Goal: Task Accomplishment & Management: Manage account settings

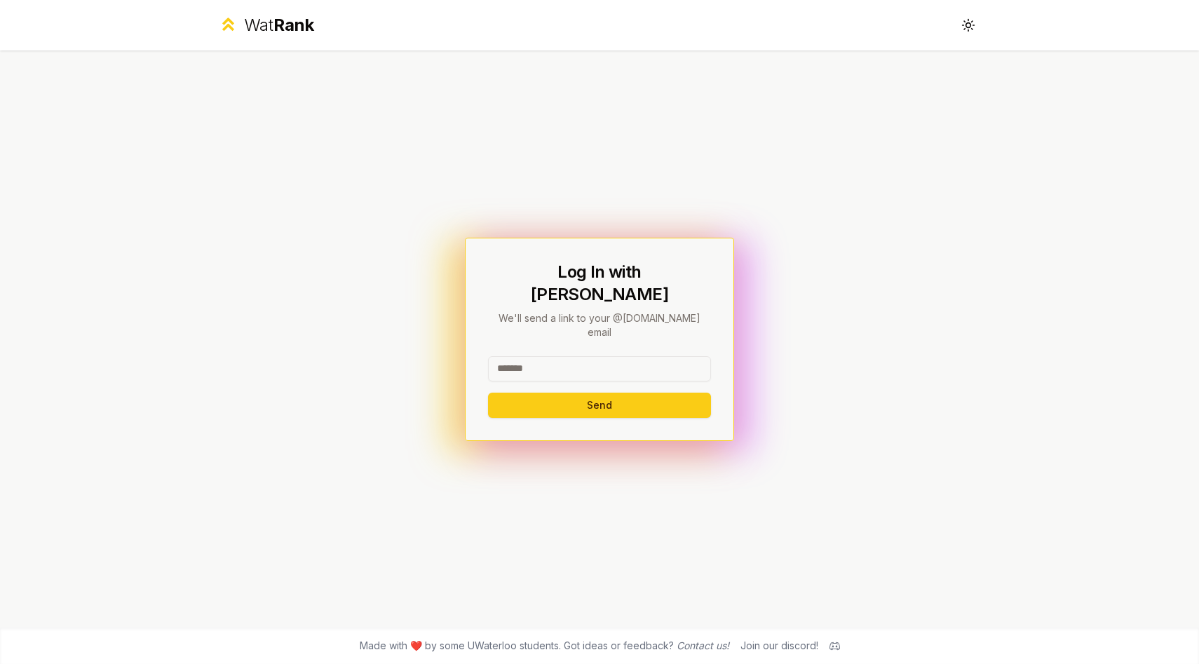
click at [560, 356] on input at bounding box center [599, 368] width 223 height 25
type input "******"
click at [515, 393] on button "Send" at bounding box center [599, 405] width 223 height 25
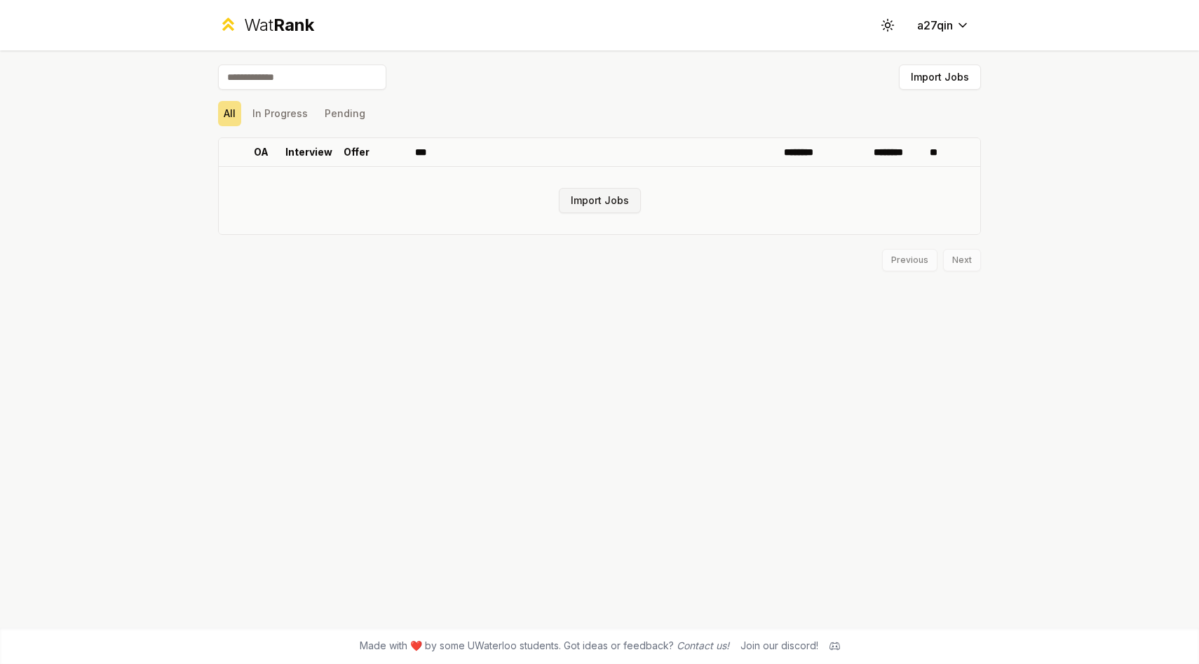
click at [599, 204] on button "Import Jobs" at bounding box center [600, 200] width 82 height 25
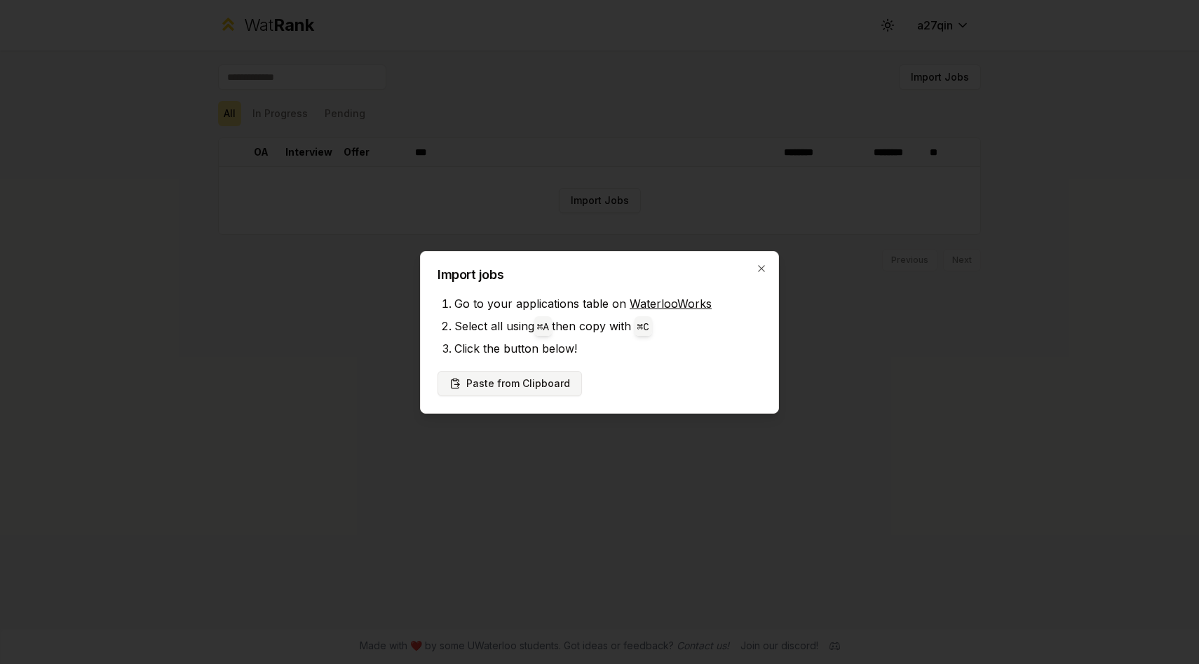
click at [518, 377] on button "Paste from Clipboard" at bounding box center [510, 383] width 144 height 25
click at [506, 388] on button "Paste from Clipboard" at bounding box center [510, 383] width 144 height 25
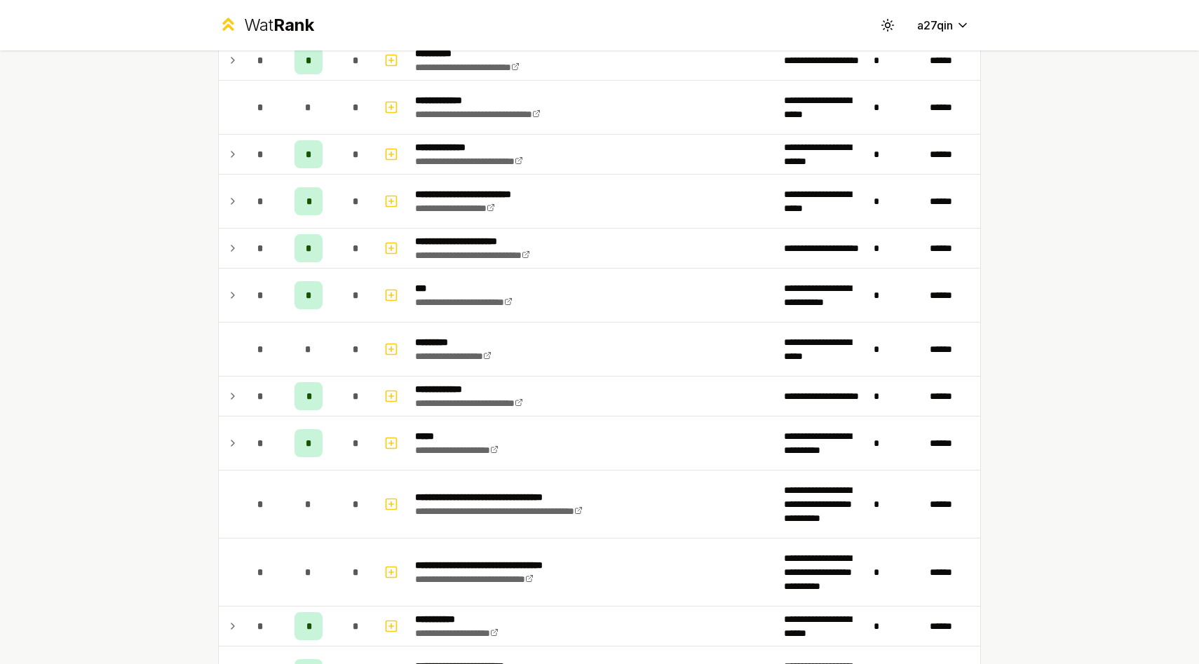
scroll to position [450, 0]
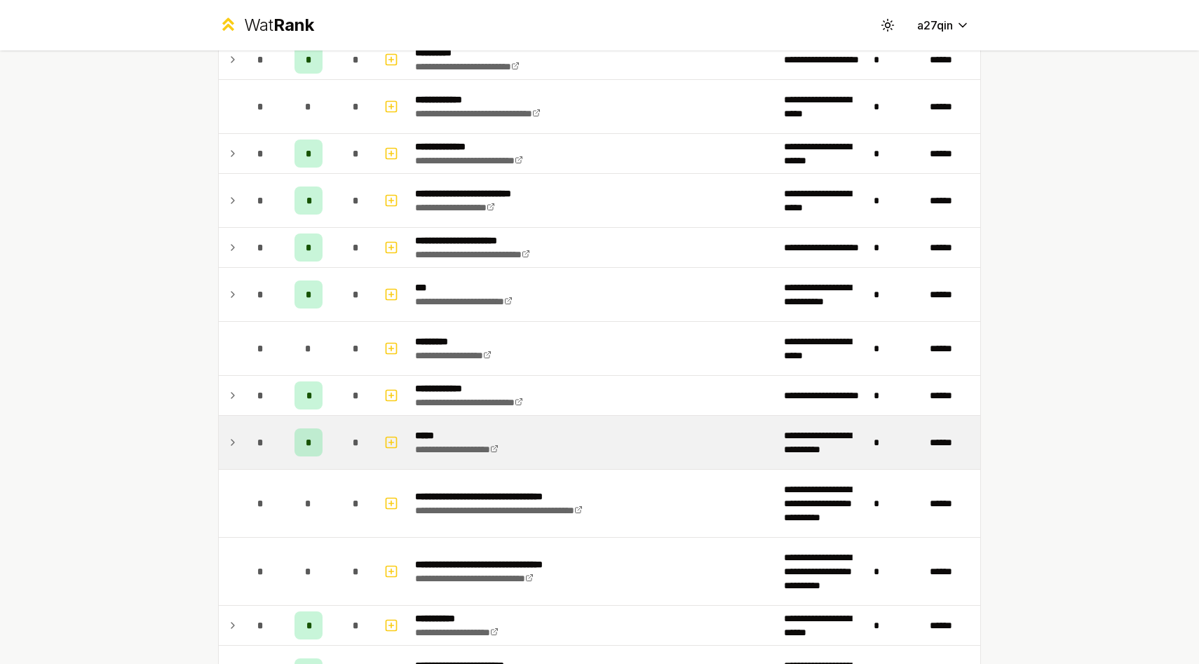
click at [231, 443] on icon at bounding box center [232, 442] width 11 height 17
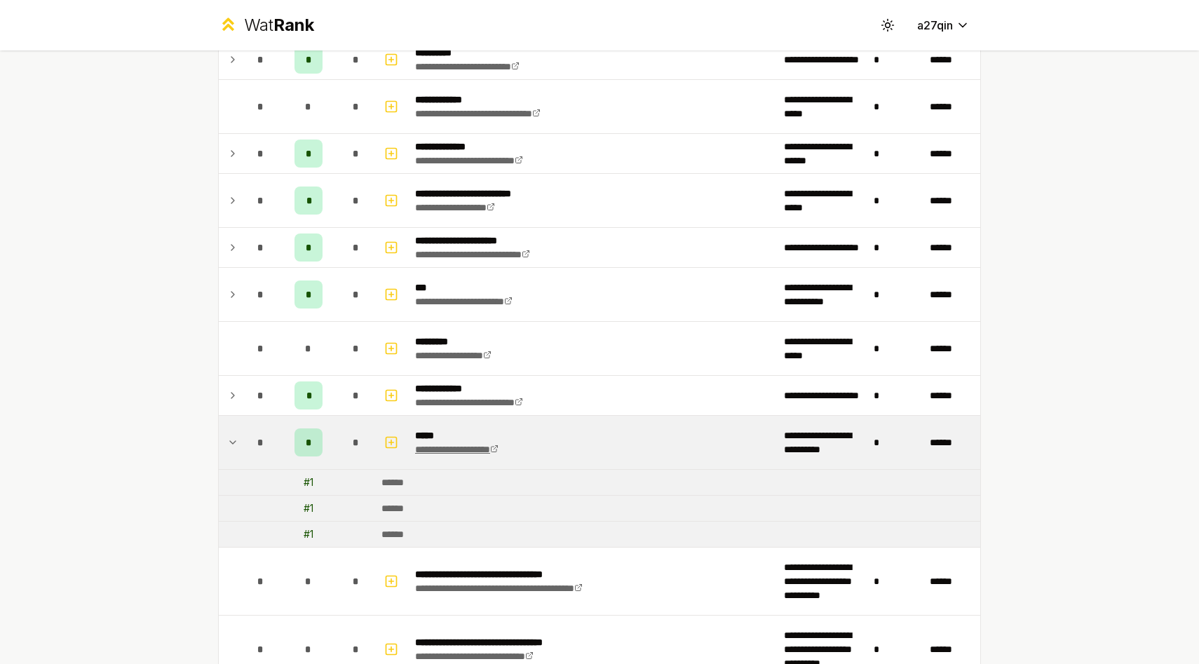
click at [490, 449] on link "**********" at bounding box center [456, 450] width 83 height 10
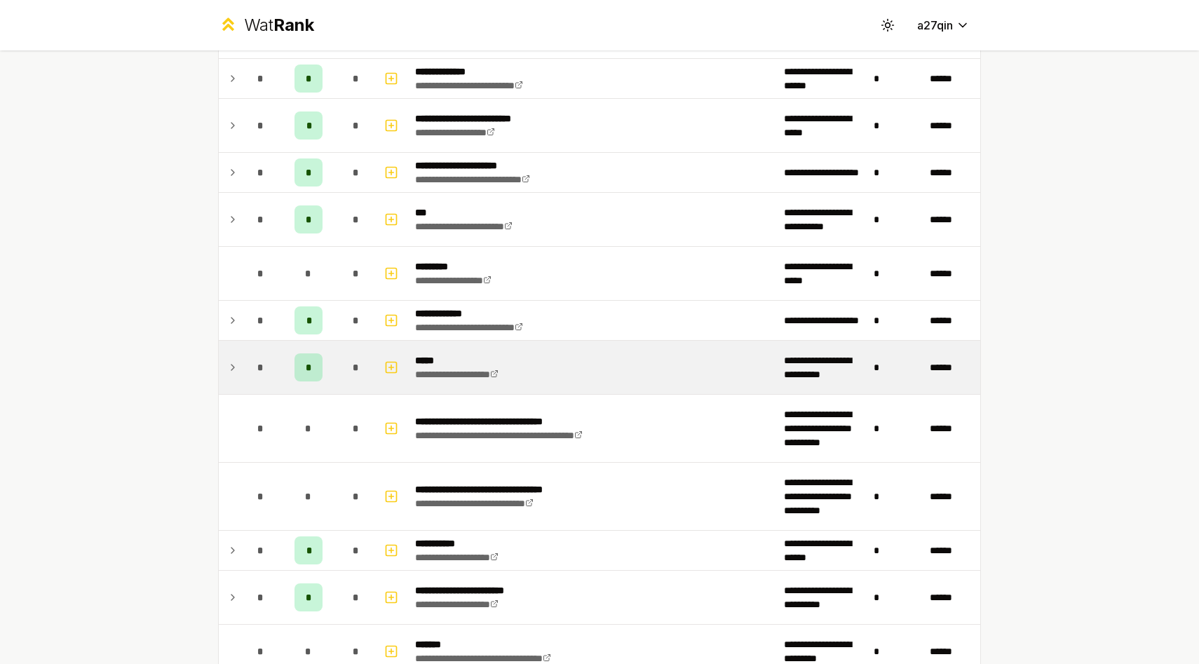
scroll to position [547, 0]
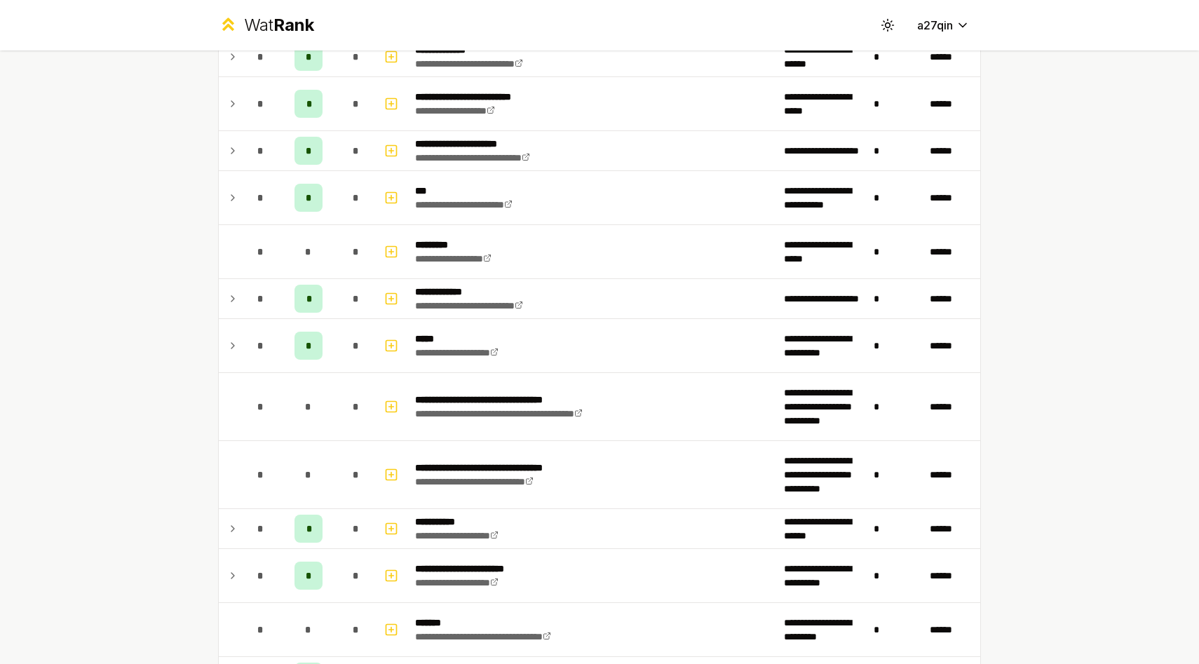
click at [231, 344] on icon at bounding box center [232, 345] width 11 height 17
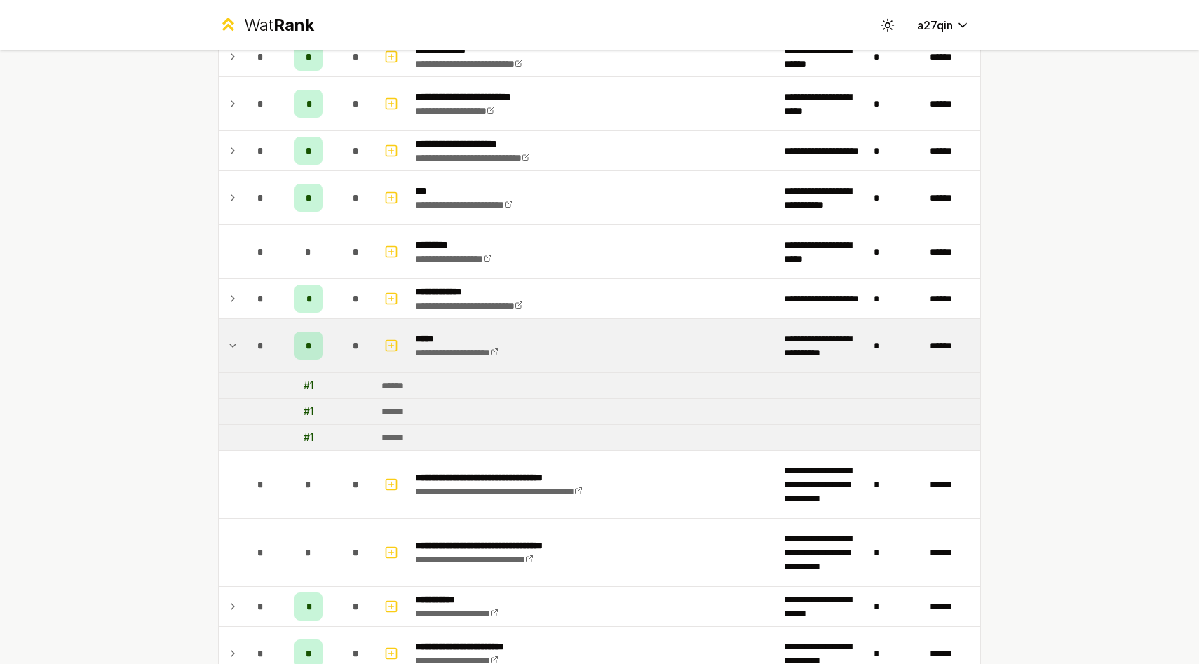
click at [308, 387] on div "# 1" at bounding box center [309, 386] width 10 height 14
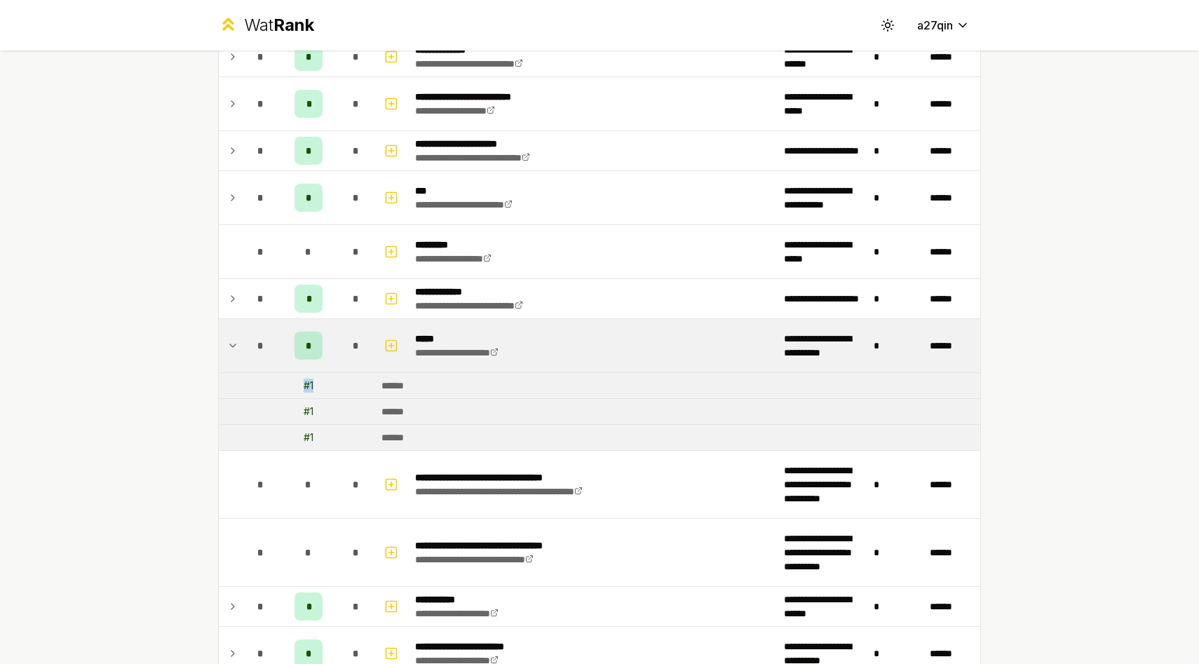
click at [354, 392] on td at bounding box center [356, 385] width 39 height 25
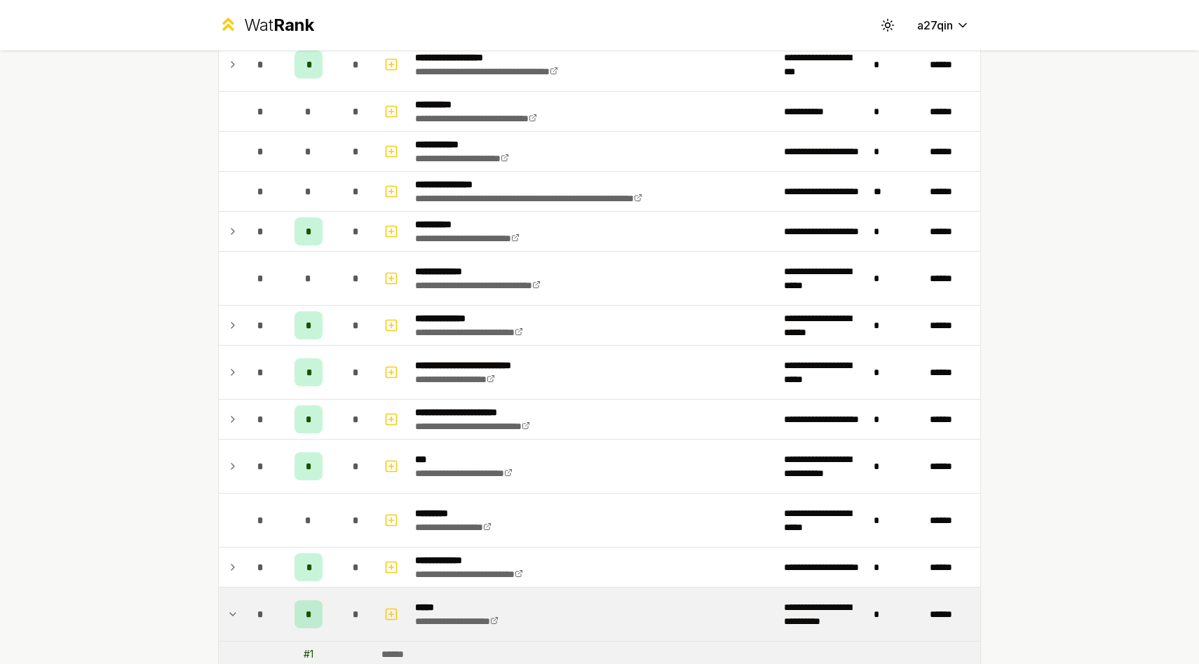
scroll to position [0, 0]
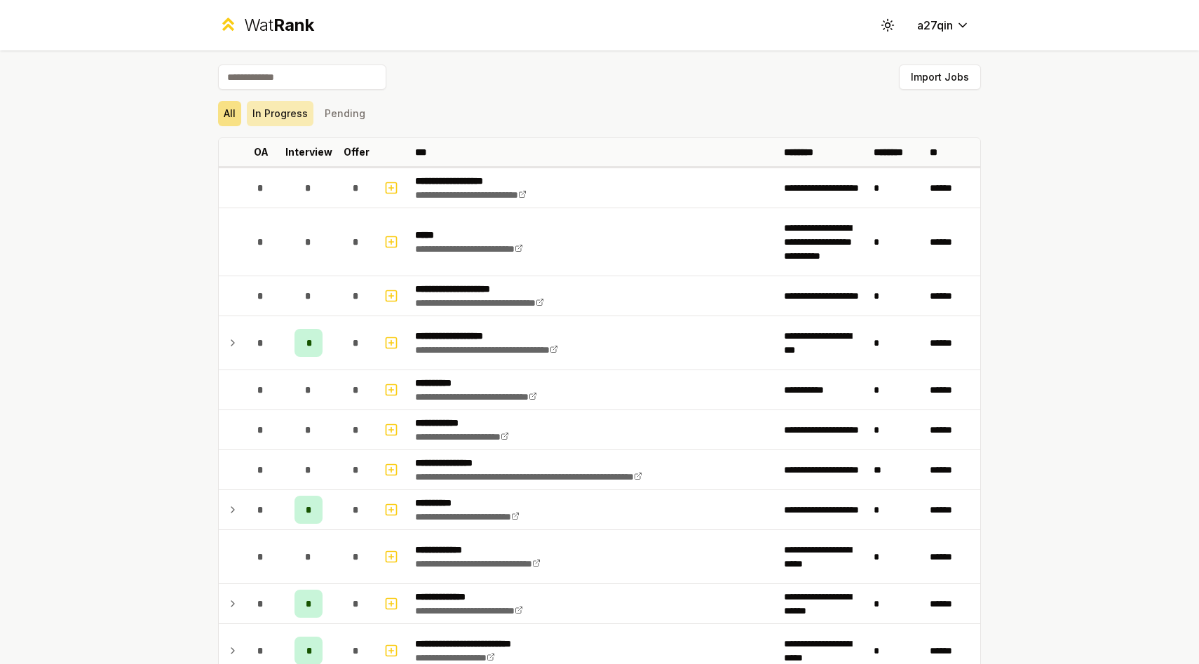
click at [275, 117] on button "In Progress" at bounding box center [280, 113] width 67 height 25
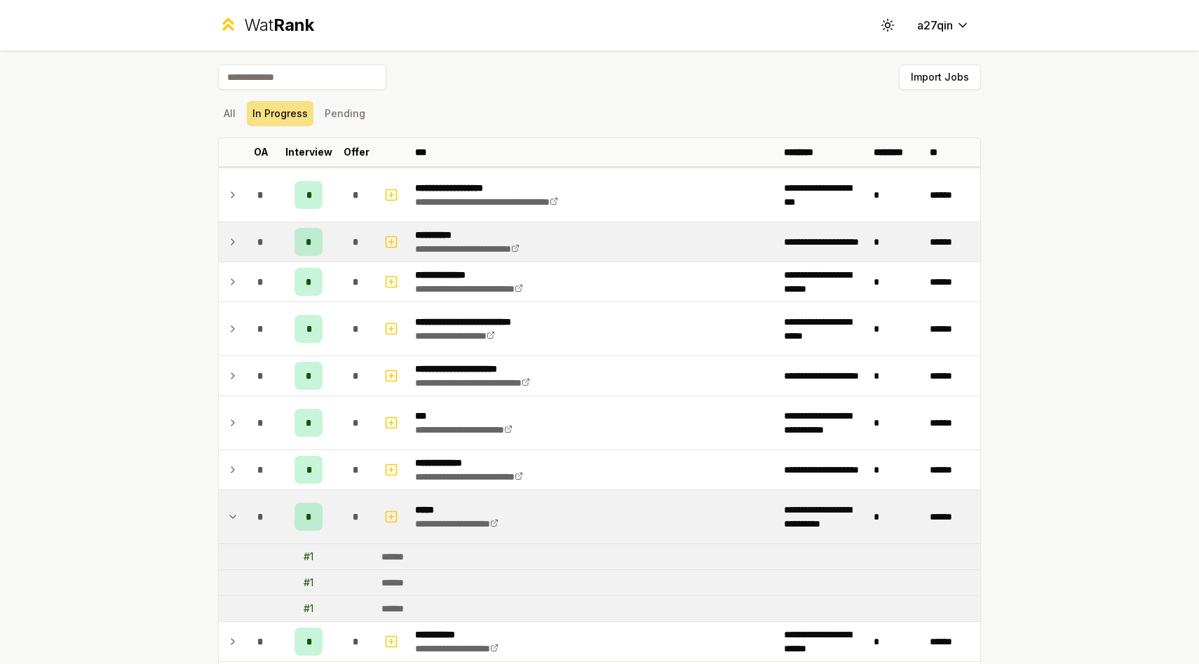
click at [314, 247] on div "*" at bounding box center [309, 242] width 28 height 28
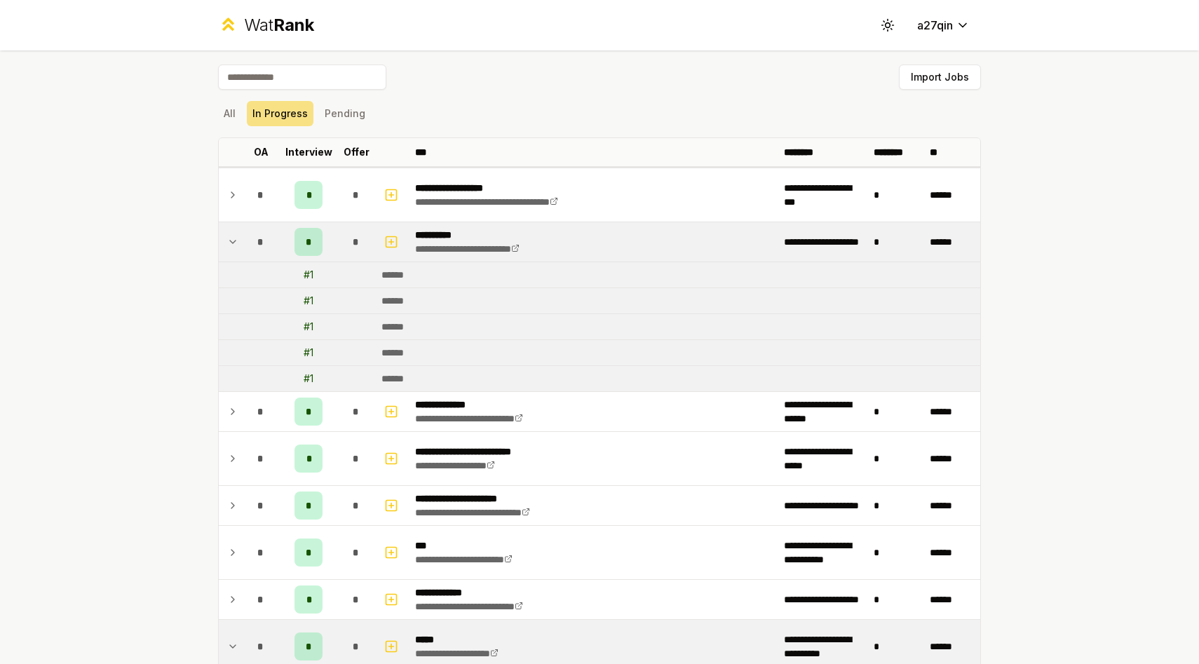
click at [314, 247] on div "*" at bounding box center [309, 242] width 28 height 28
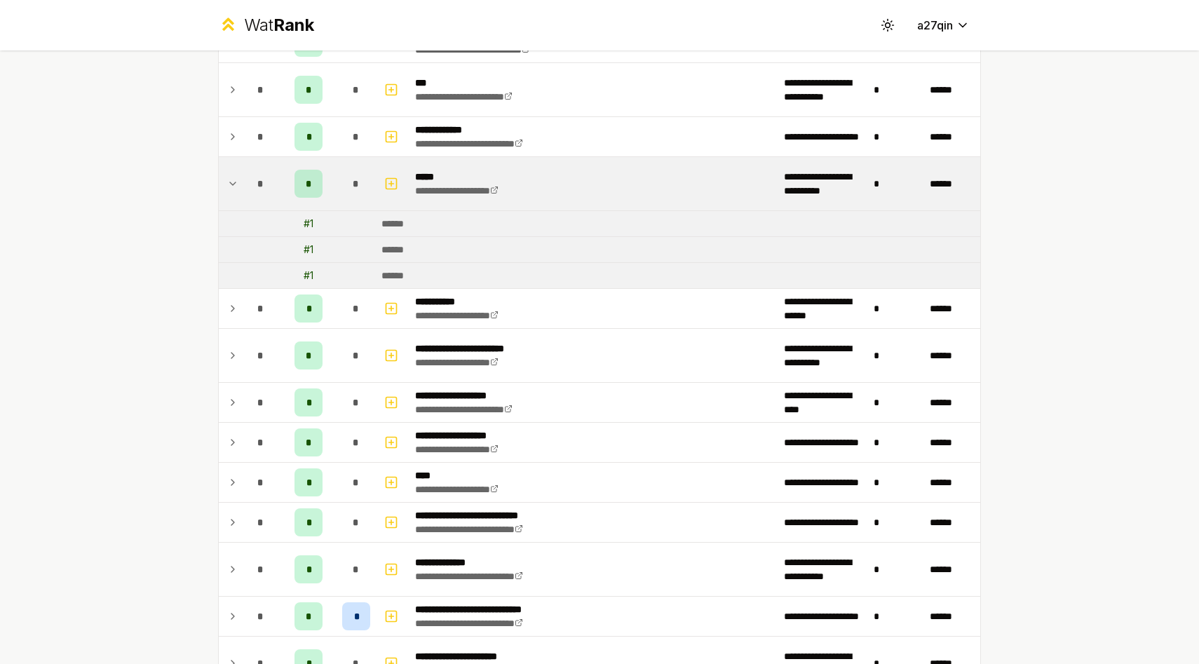
scroll to position [581, 0]
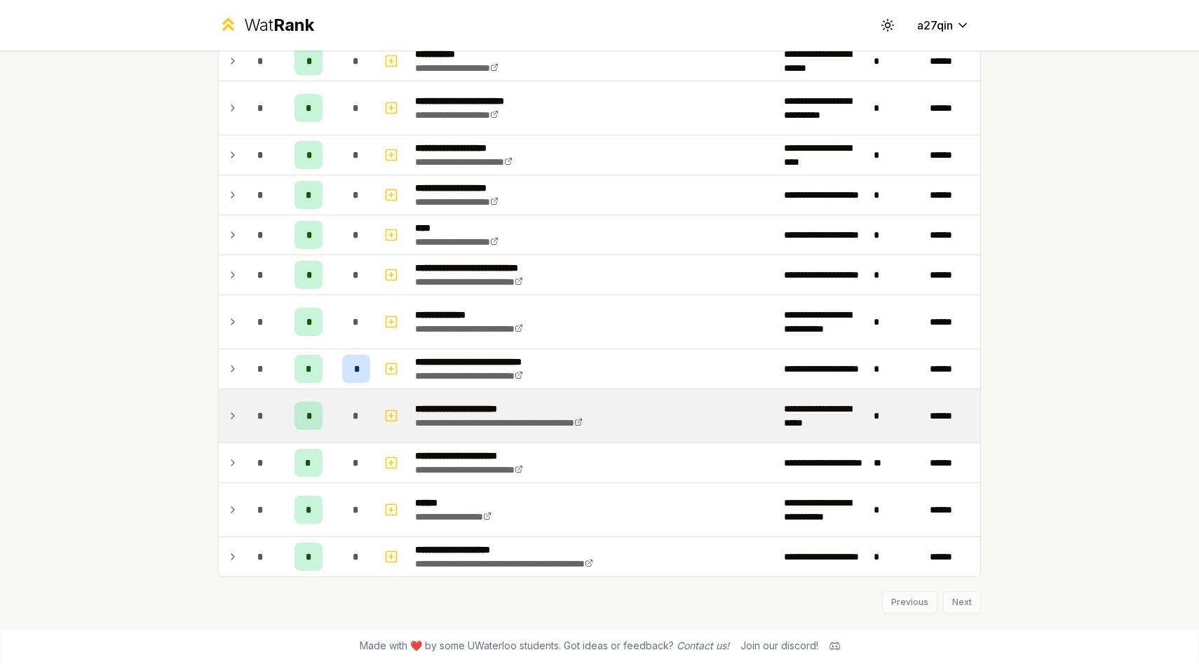
click at [229, 415] on icon at bounding box center [232, 415] width 11 height 17
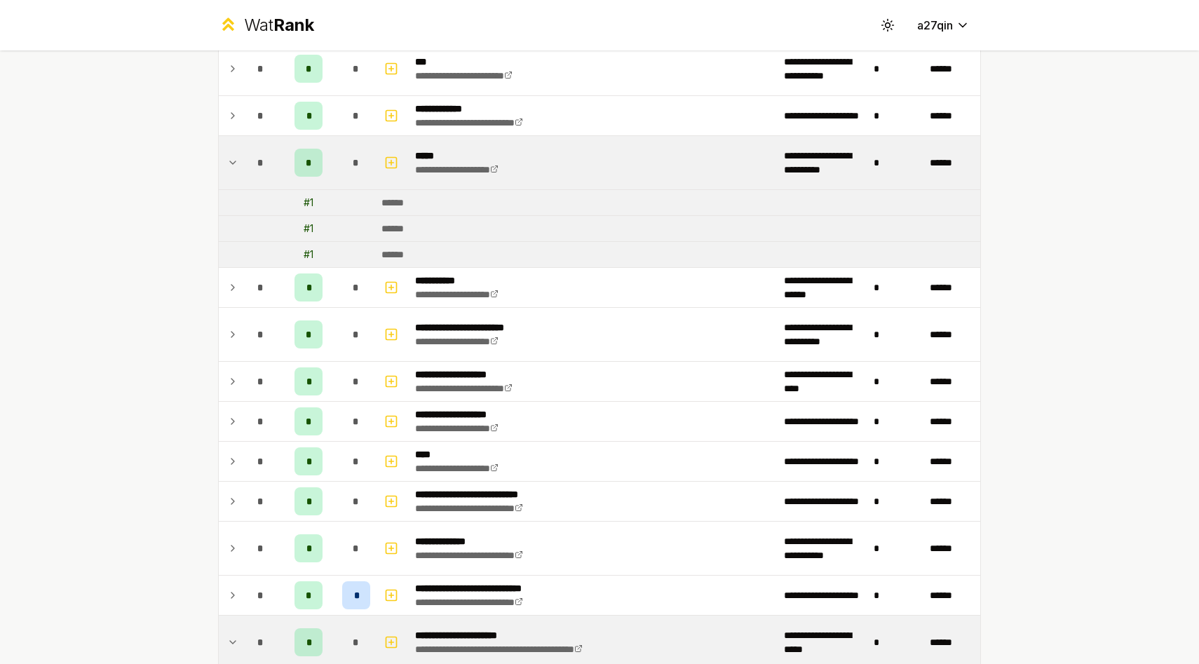
scroll to position [0, 0]
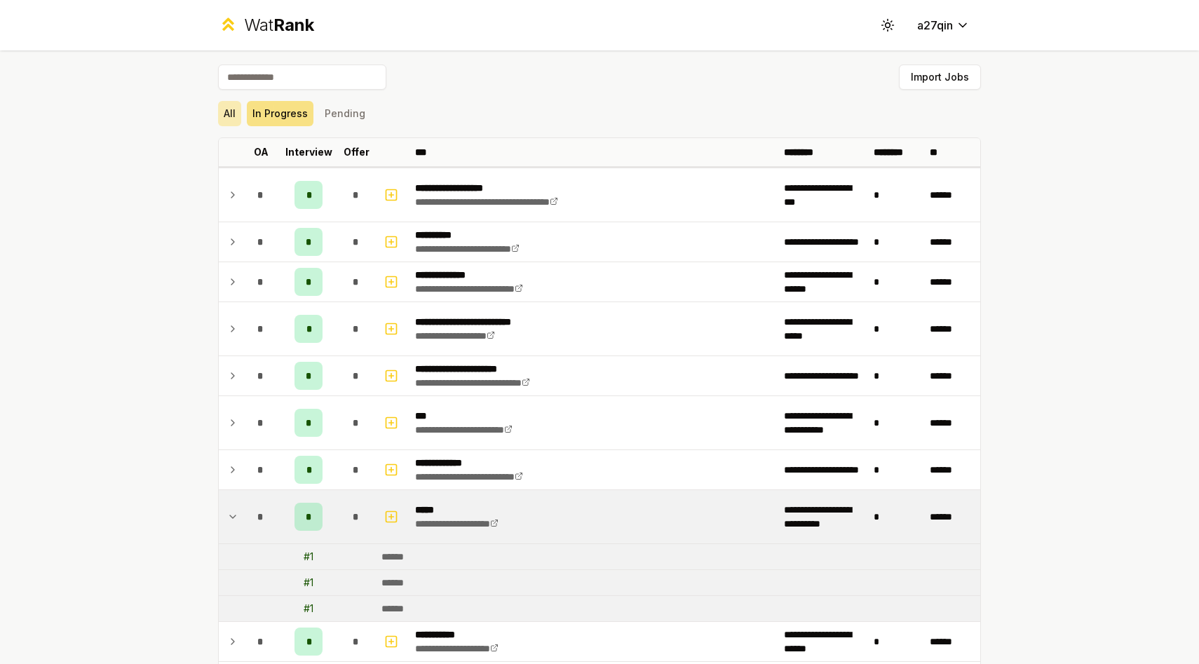
click at [223, 119] on button "All" at bounding box center [229, 113] width 23 height 25
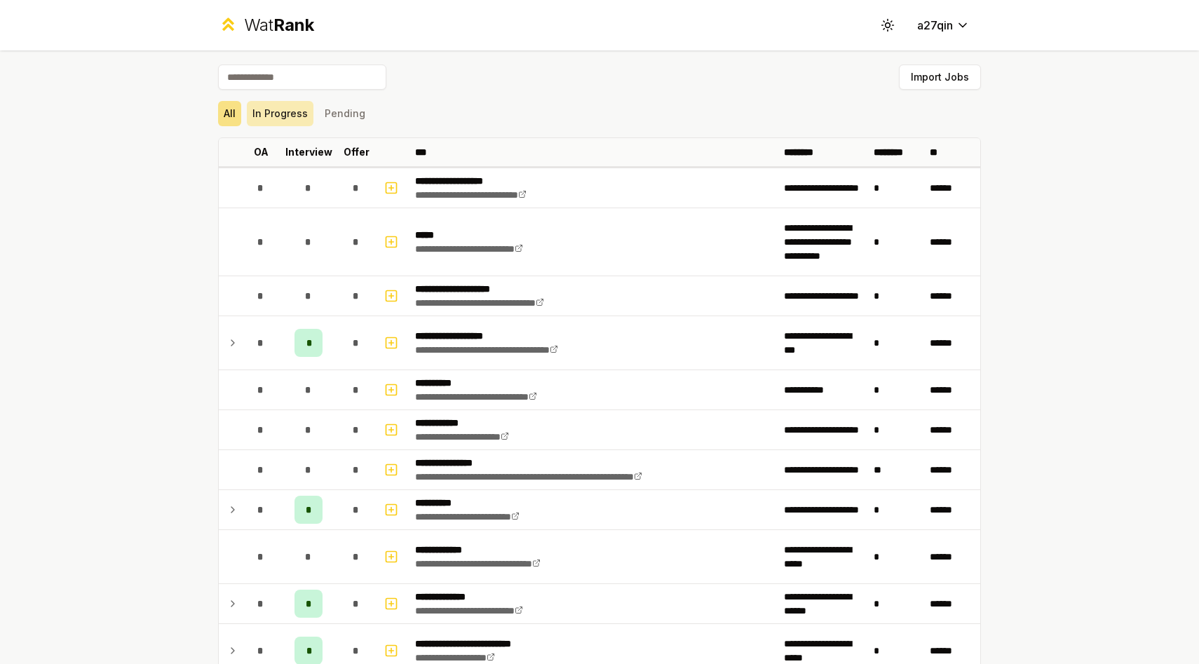
click at [290, 116] on button "In Progress" at bounding box center [280, 113] width 67 height 25
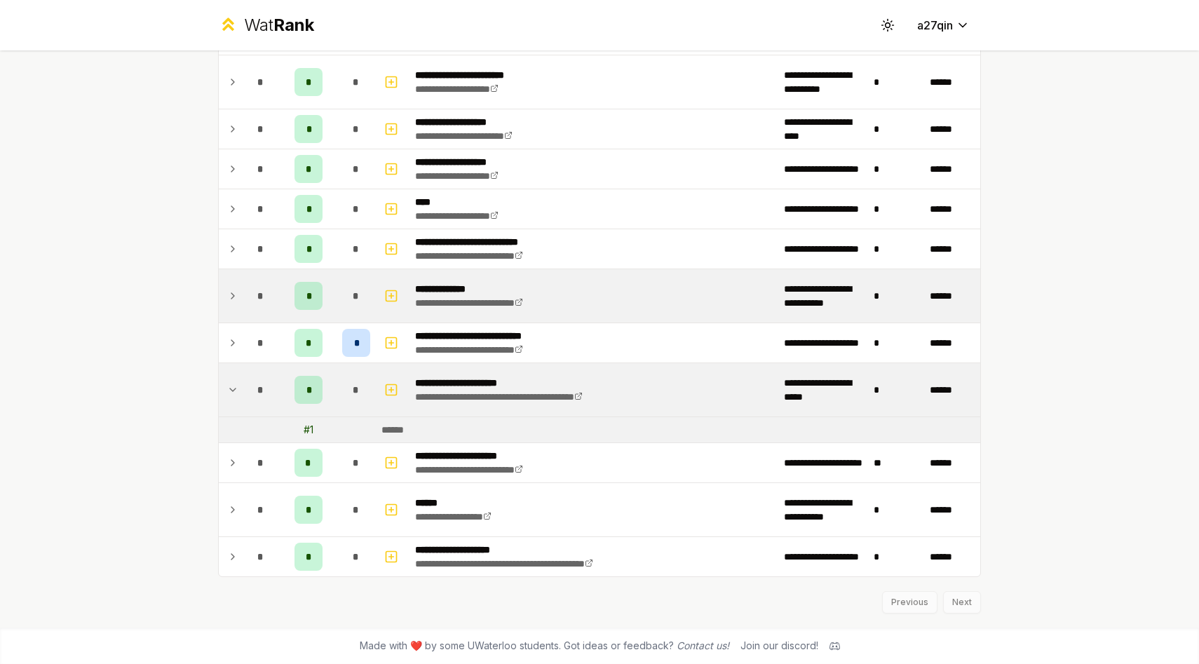
scroll to position [574, 0]
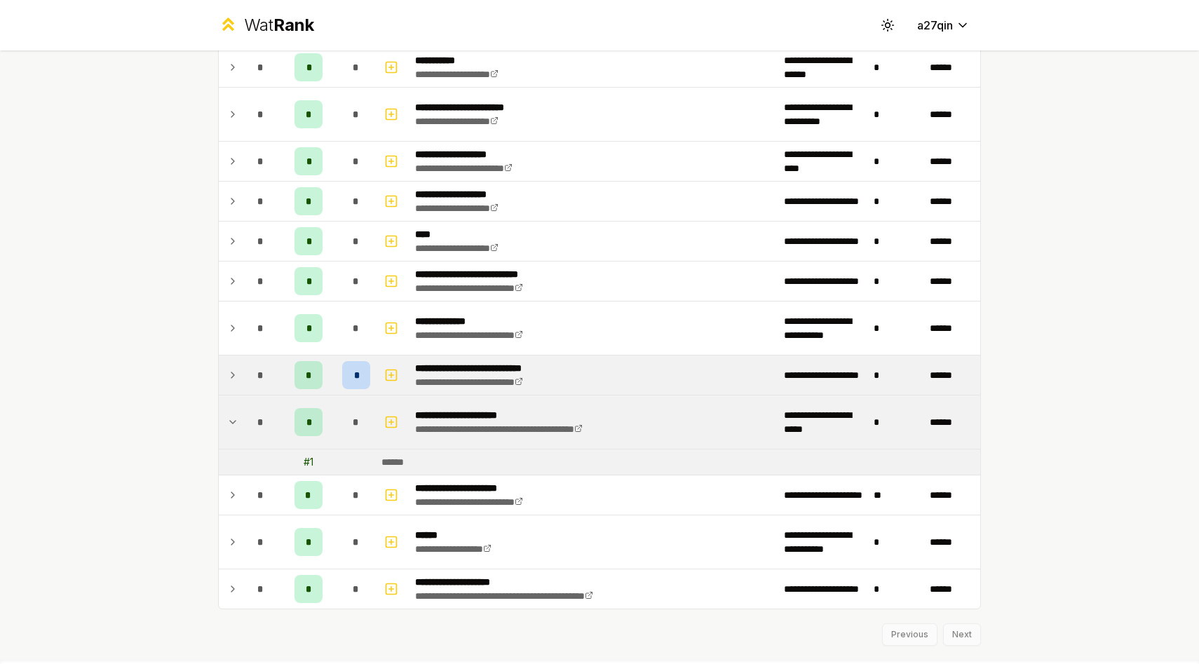
click at [232, 372] on icon at bounding box center [232, 375] width 3 height 6
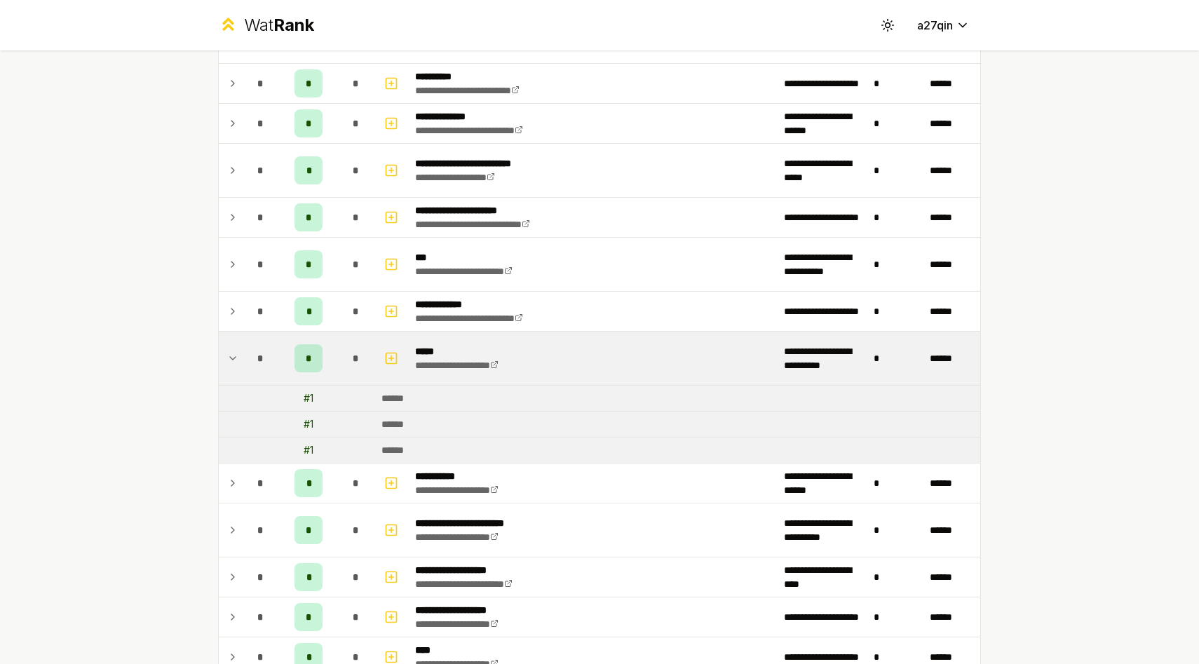
scroll to position [154, 0]
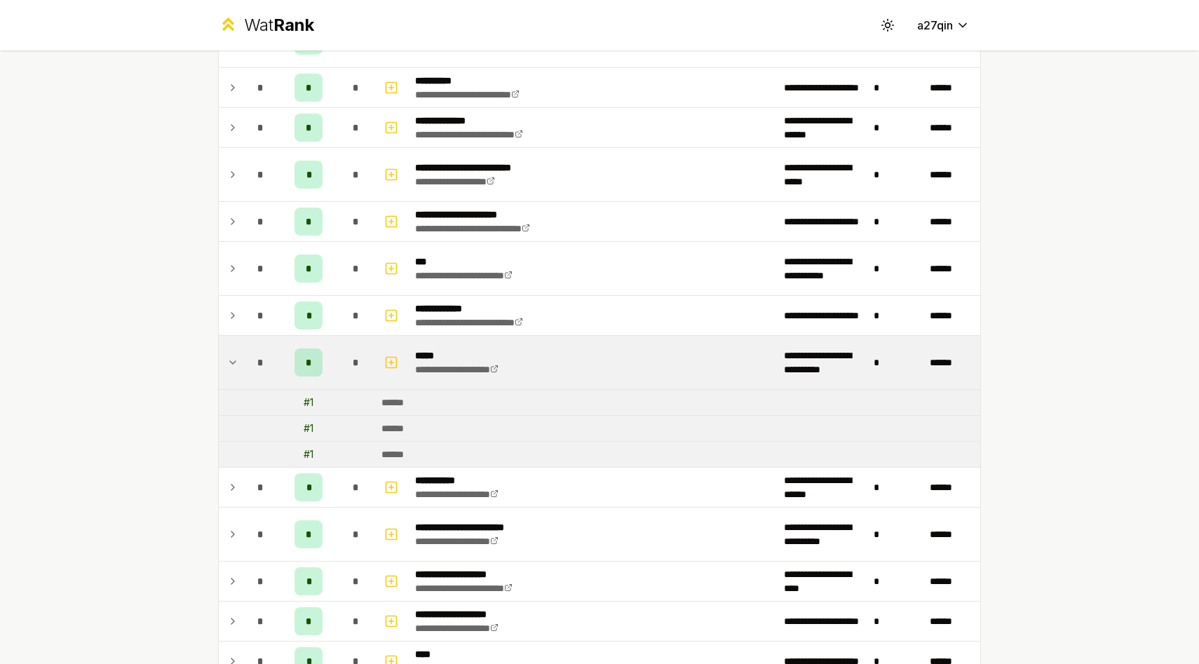
click at [307, 402] on div "# 1" at bounding box center [309, 403] width 10 height 14
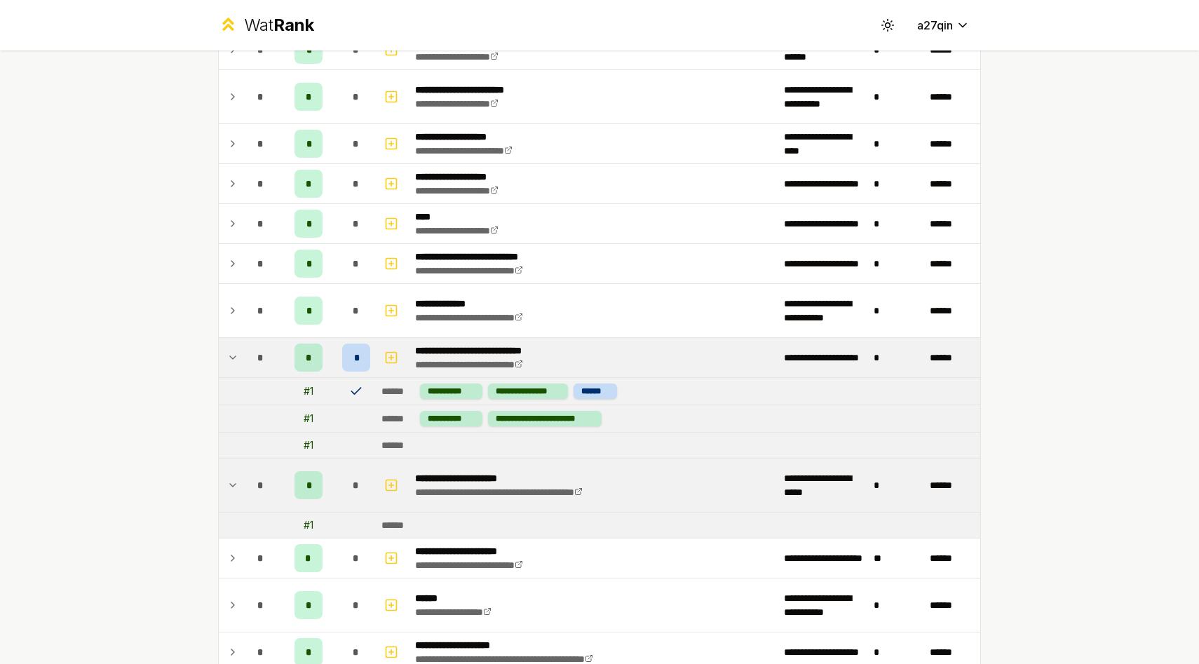
scroll to position [598, 0]
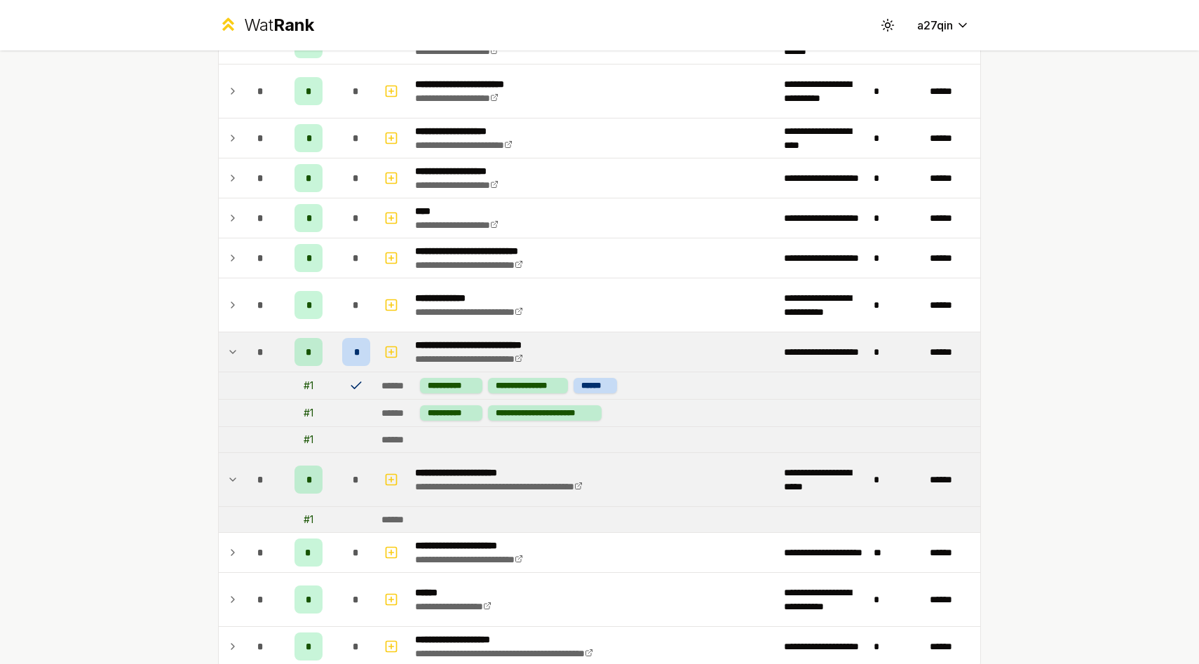
click at [470, 471] on p "**********" at bounding box center [530, 473] width 230 height 14
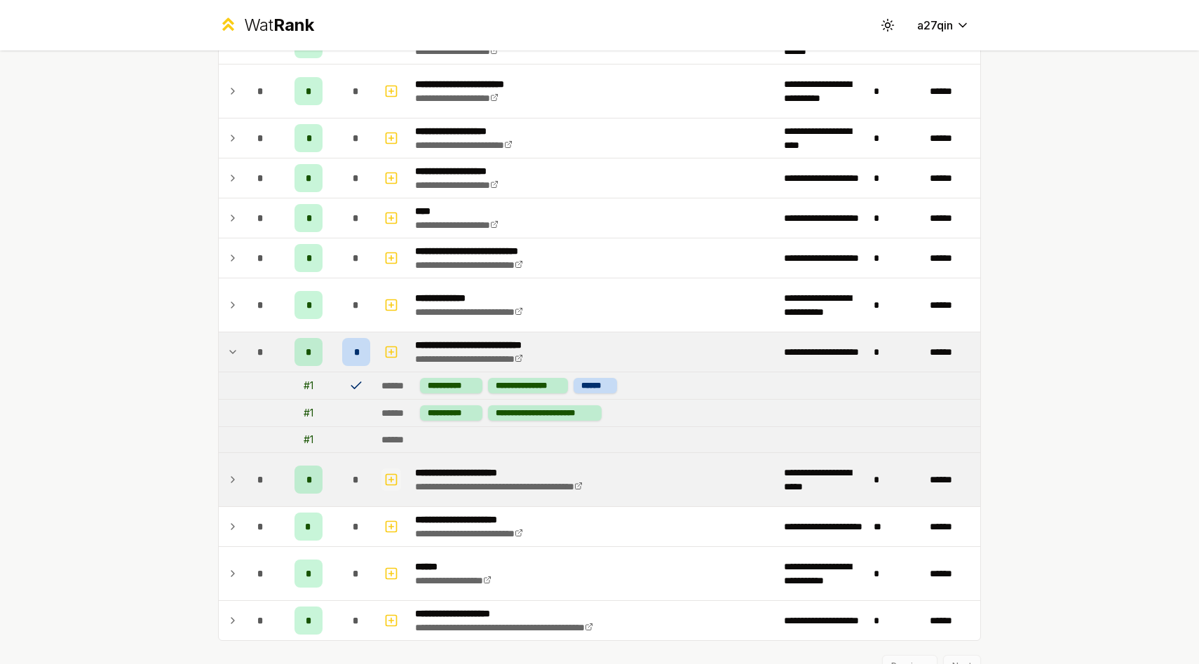
click at [390, 478] on icon "button" at bounding box center [391, 479] width 14 height 17
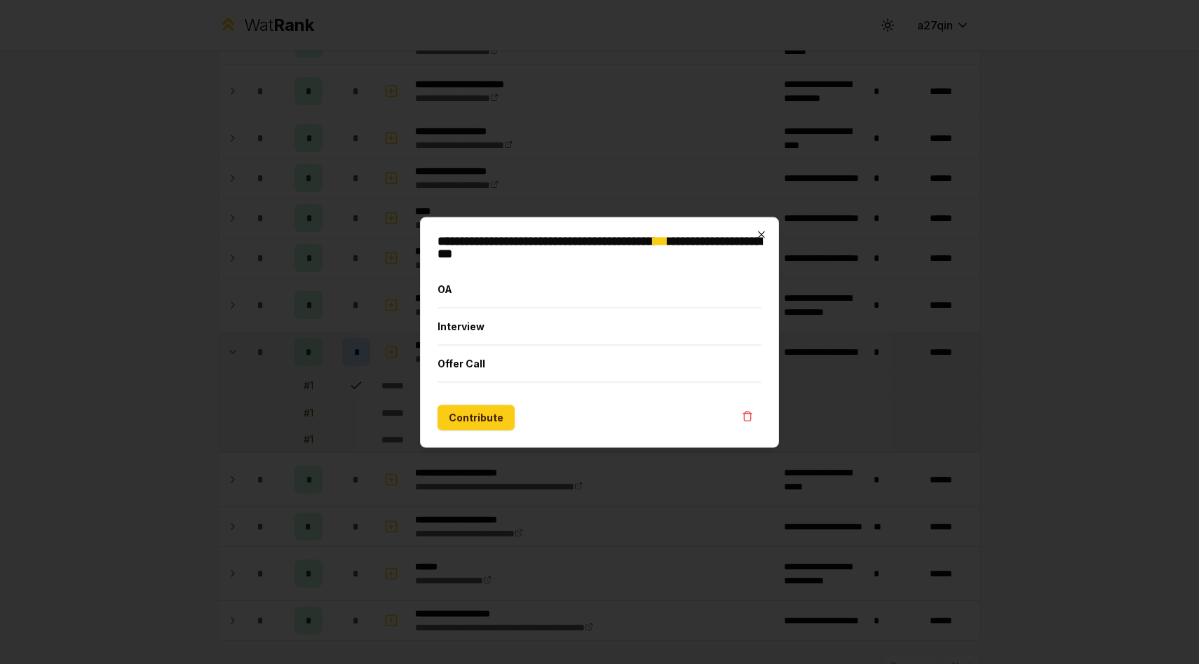
click at [760, 232] on icon "button" at bounding box center [761, 234] width 11 height 11
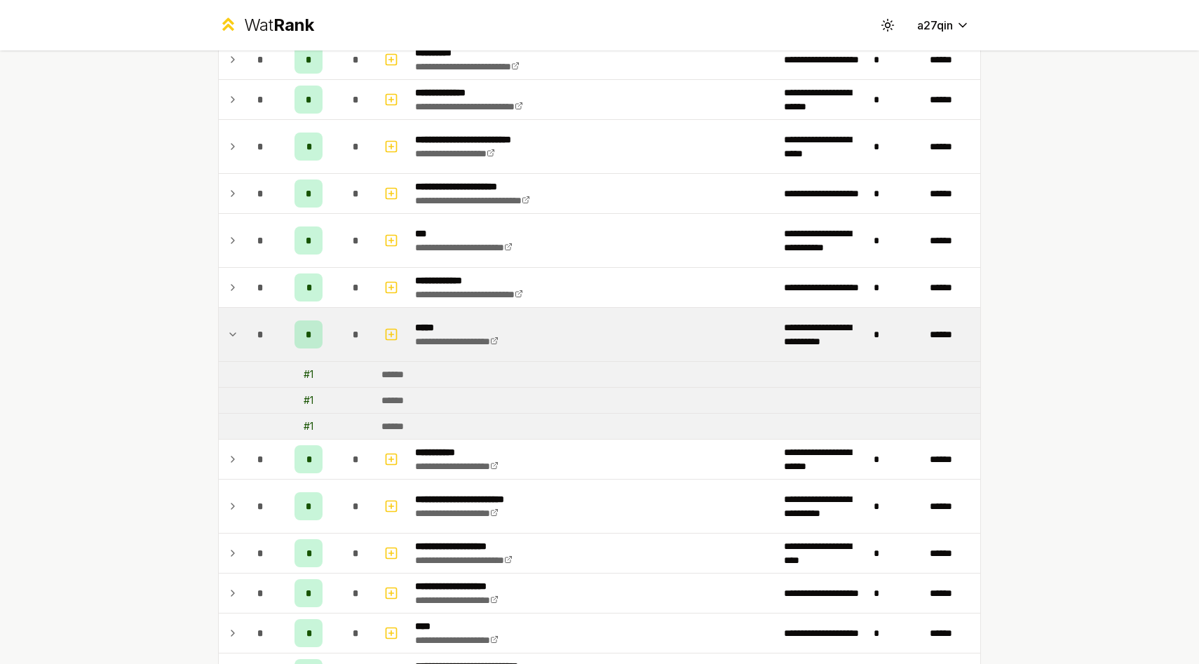
scroll to position [143, 0]
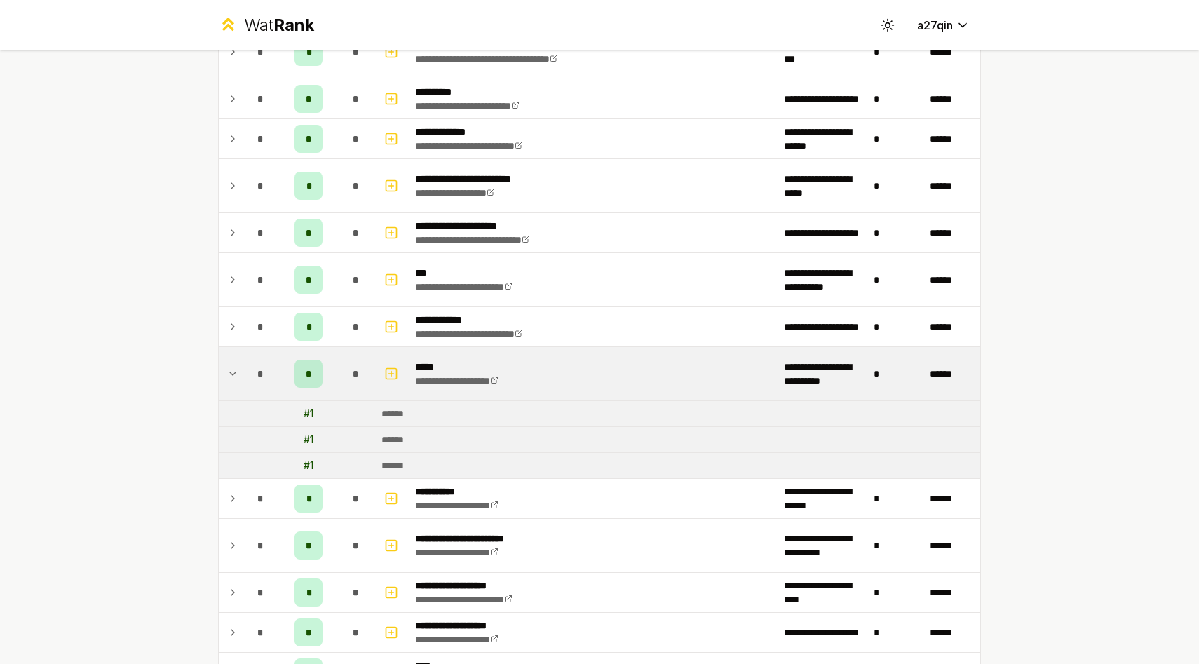
click at [393, 421] on td "******" at bounding box center [678, 413] width 605 height 25
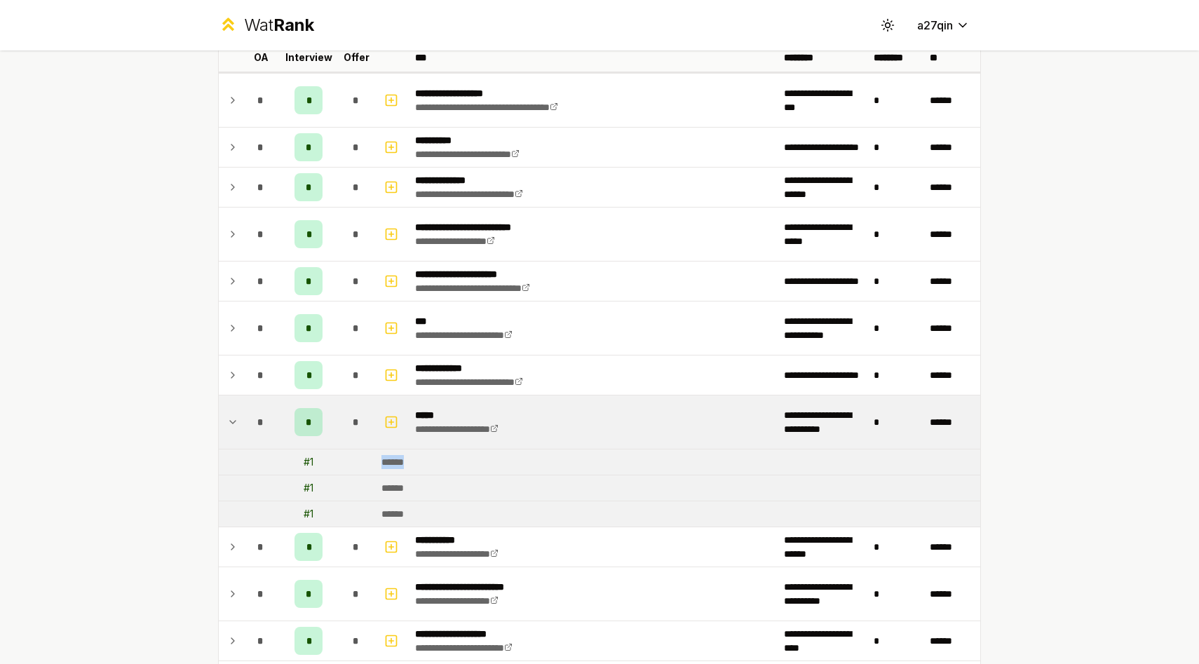
scroll to position [0, 0]
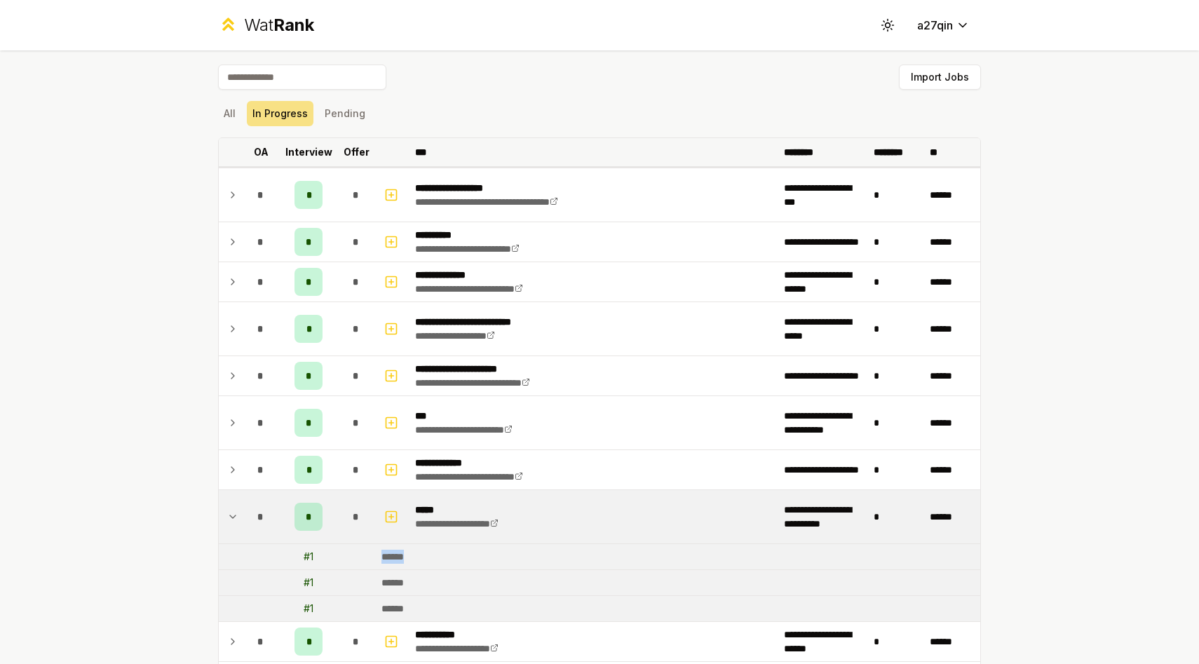
click at [424, 148] on p "***" at bounding box center [424, 152] width 18 height 14
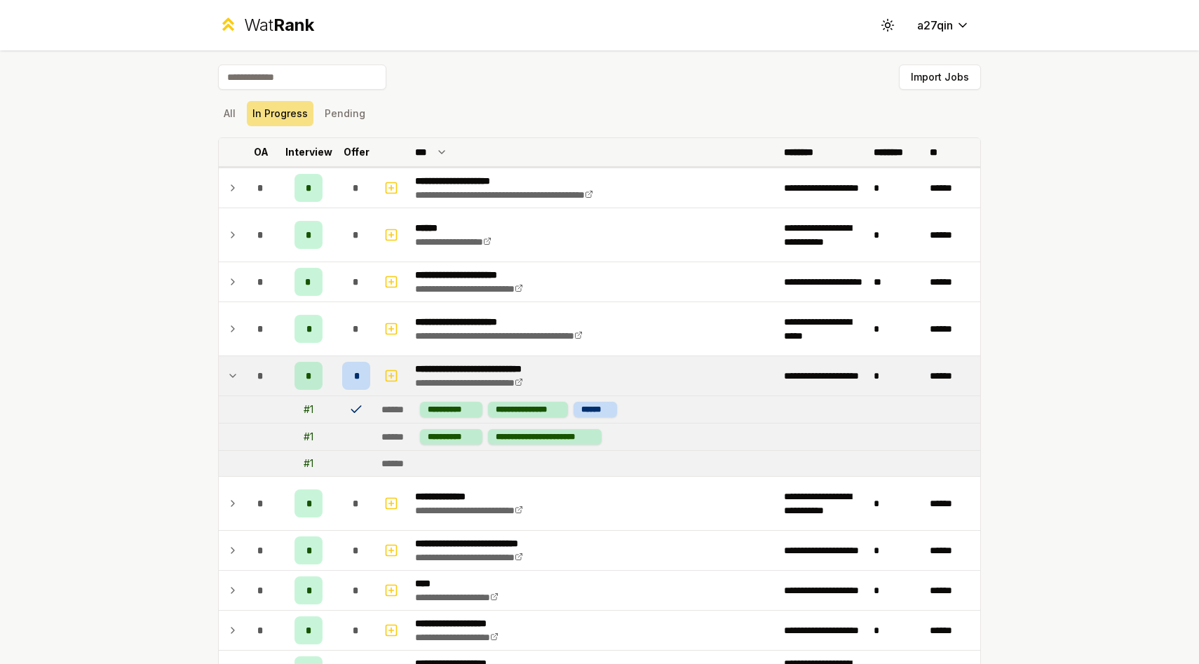
click at [424, 148] on p "***" at bounding box center [424, 152] width 18 height 14
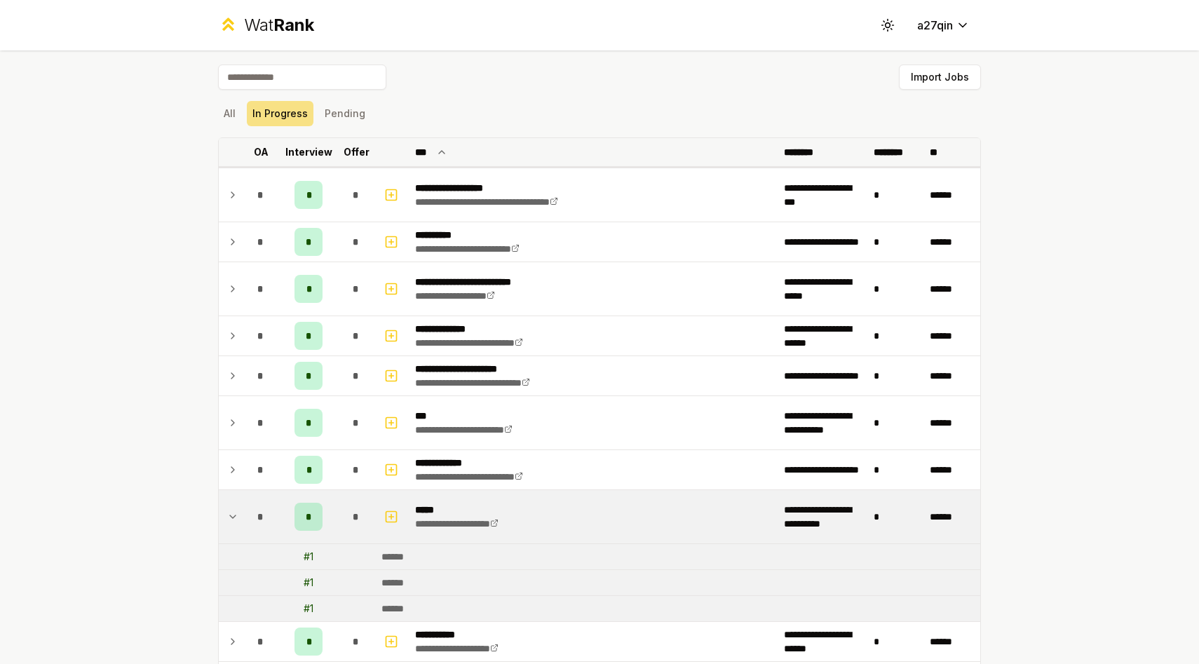
click at [424, 148] on p "***" at bounding box center [424, 152] width 18 height 14
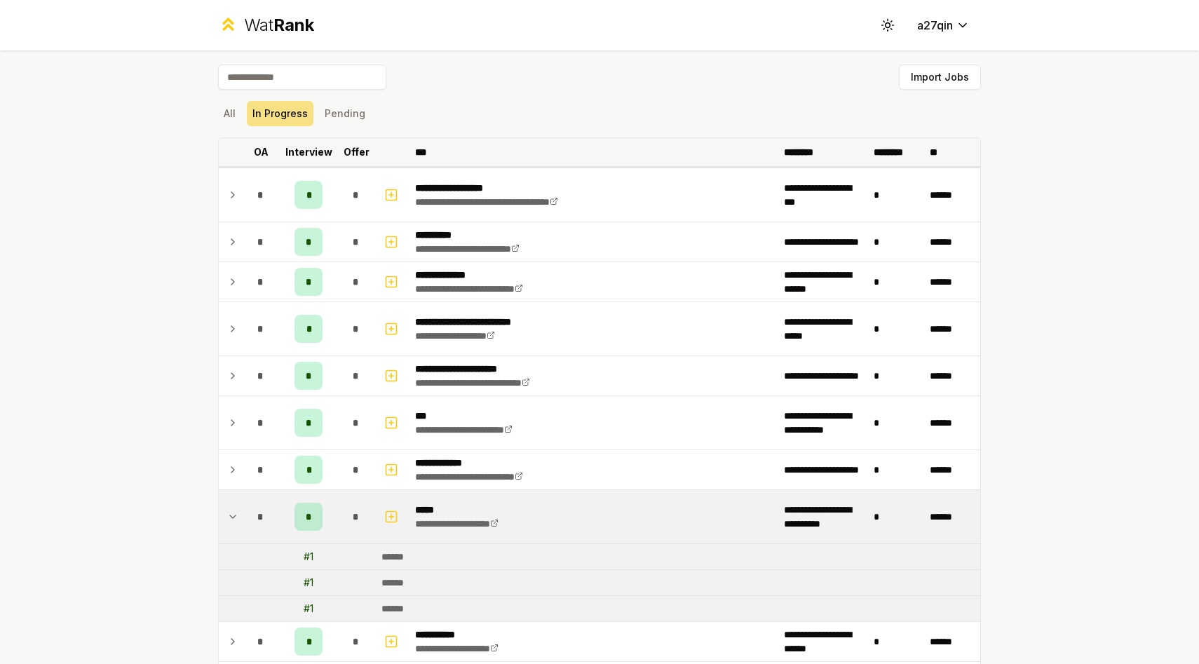
click at [424, 148] on p "***" at bounding box center [424, 152] width 18 height 14
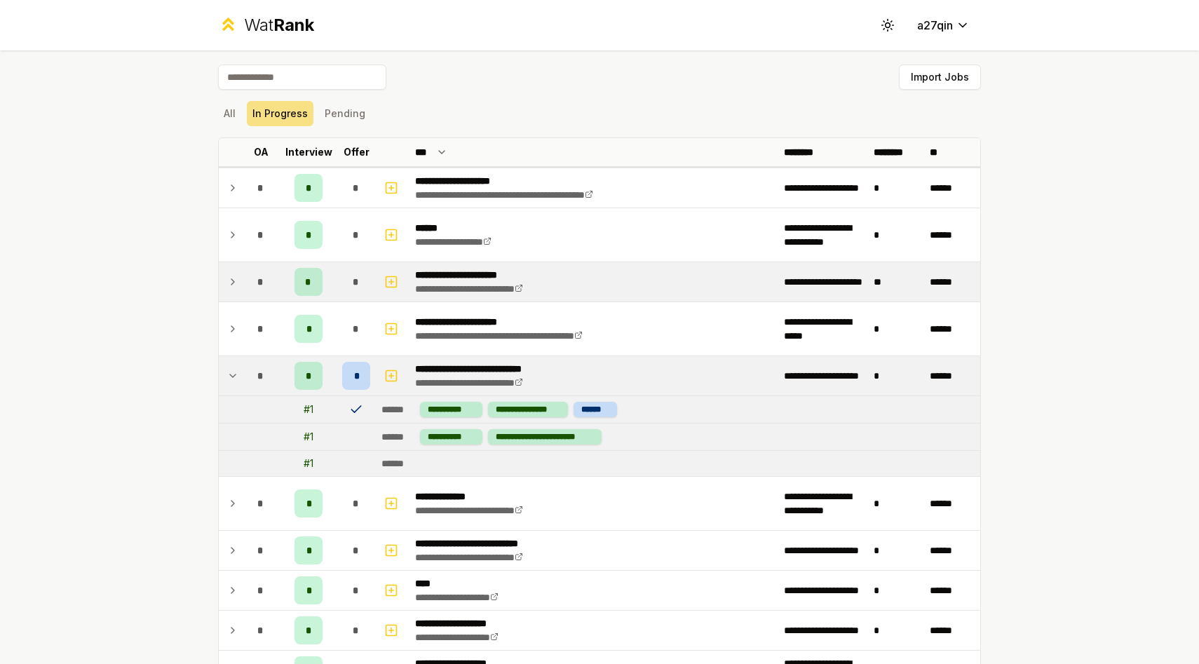
click at [234, 283] on icon at bounding box center [232, 282] width 11 height 17
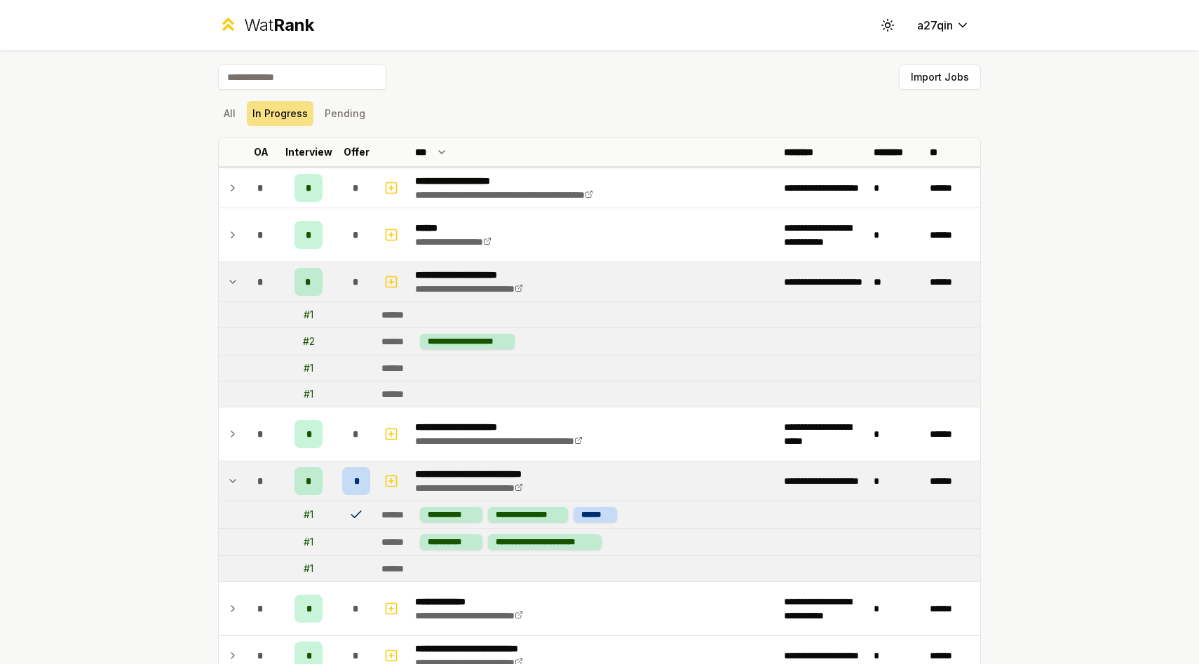
click at [234, 283] on icon at bounding box center [232, 282] width 11 height 17
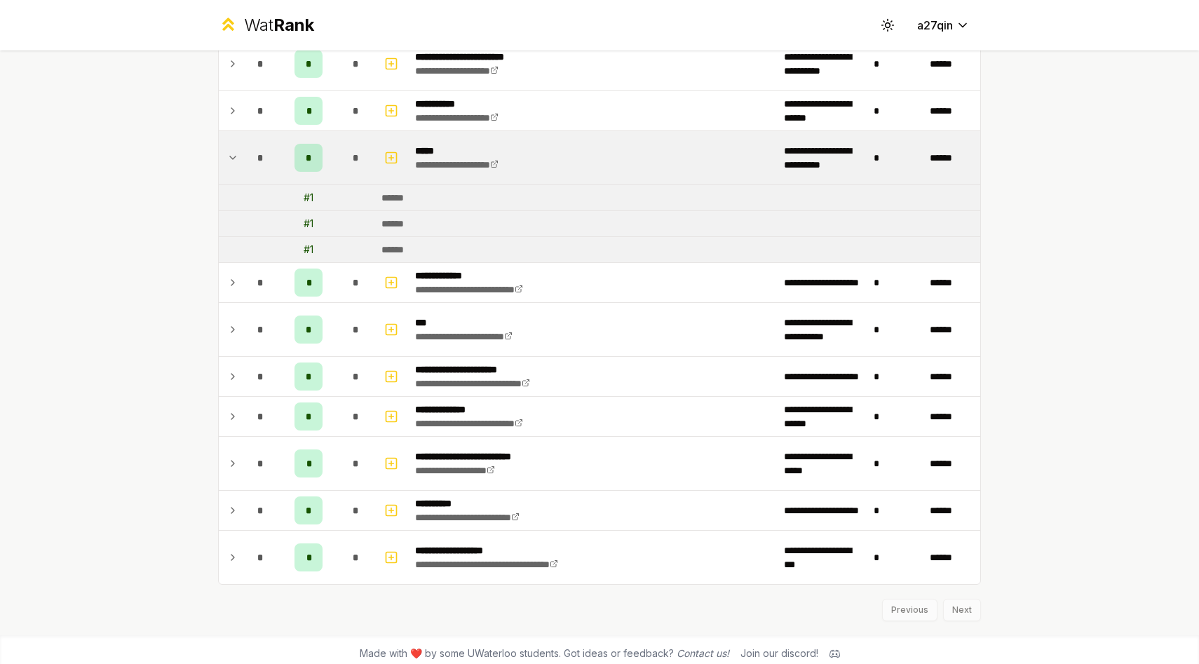
scroll to position [661, 0]
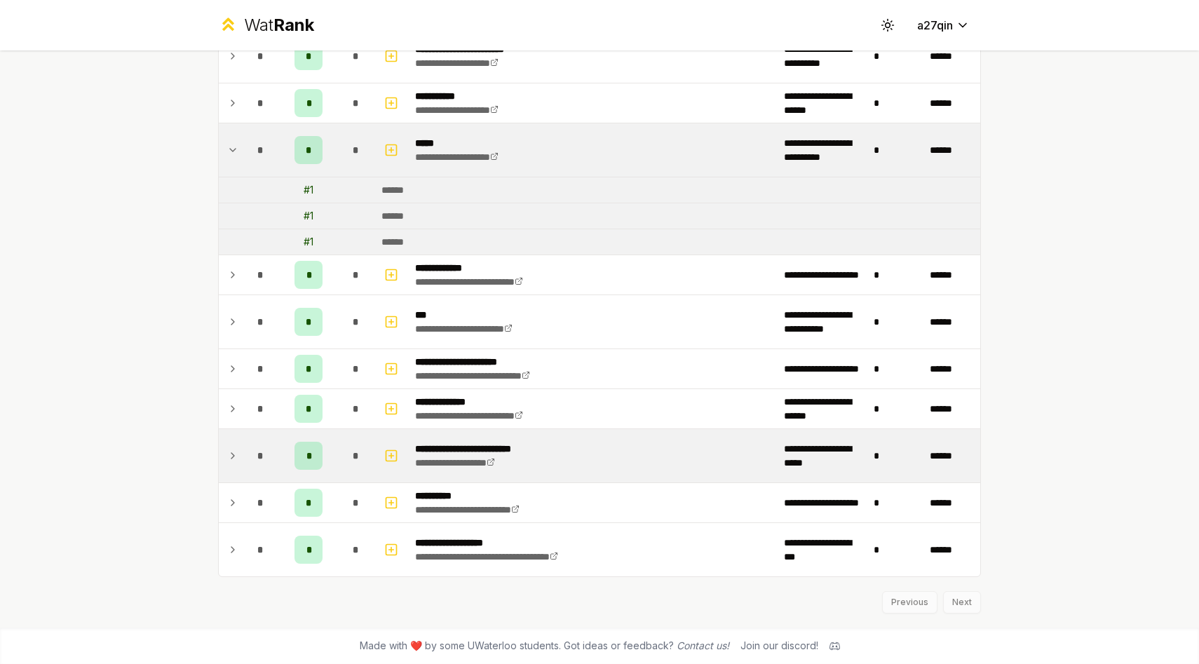
click at [228, 459] on icon at bounding box center [232, 455] width 11 height 17
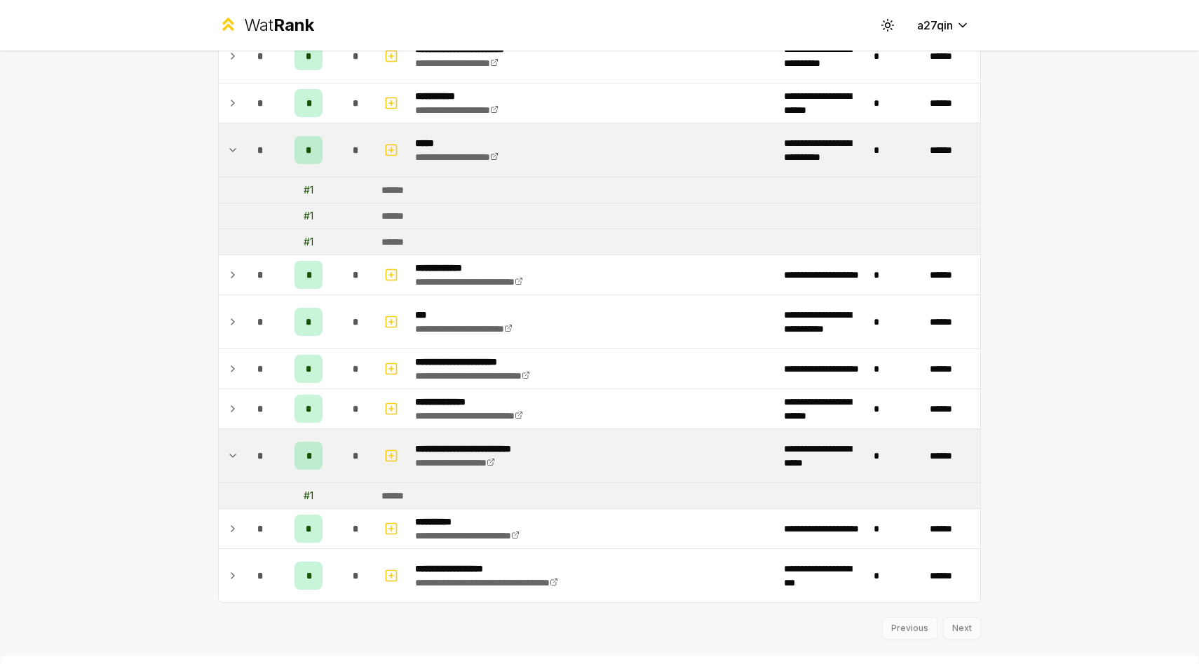
click at [304, 490] on div "# 1" at bounding box center [309, 496] width 10 height 14
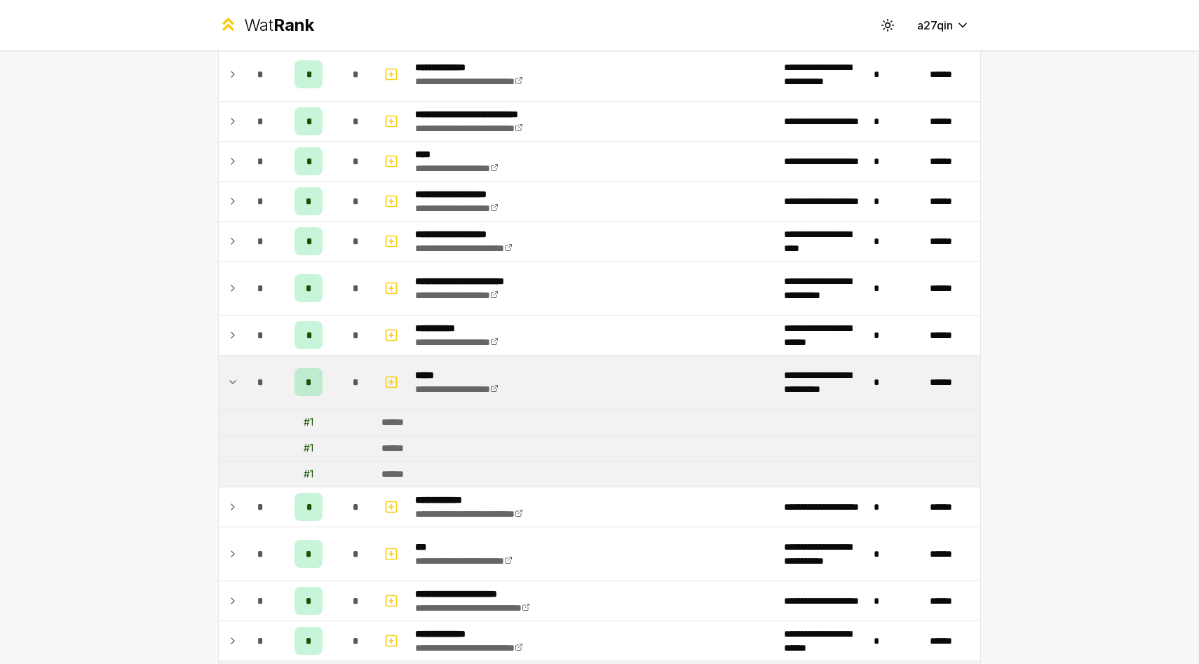
scroll to position [427, 0]
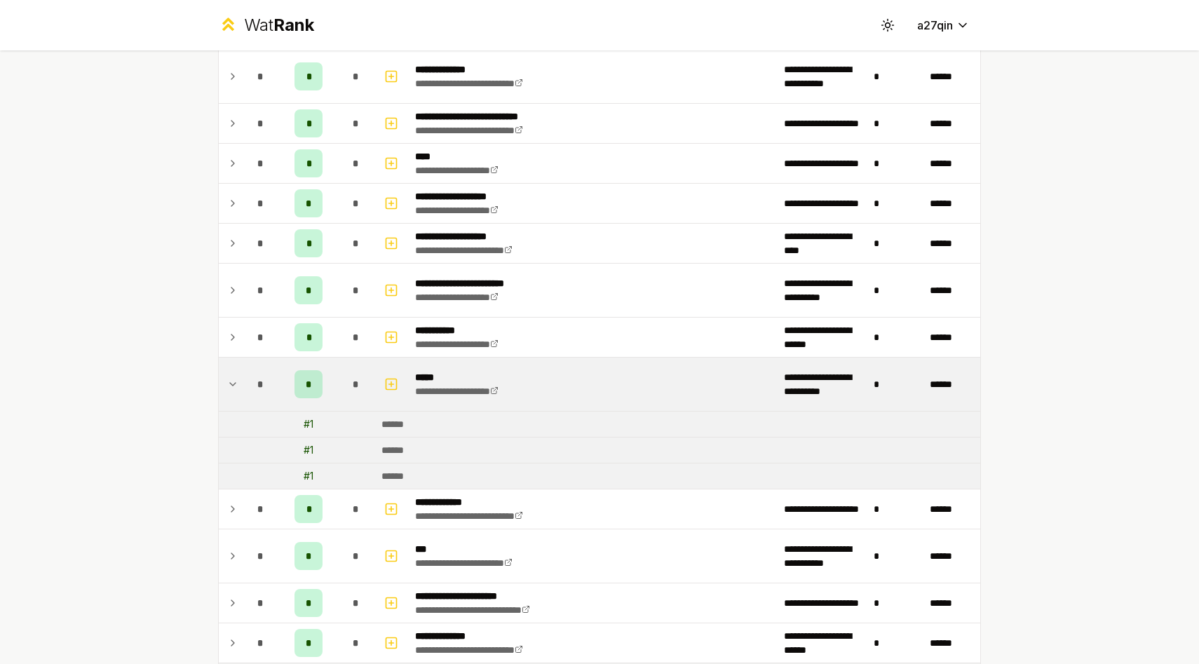
click at [310, 445] on div "# 1" at bounding box center [309, 450] width 10 height 14
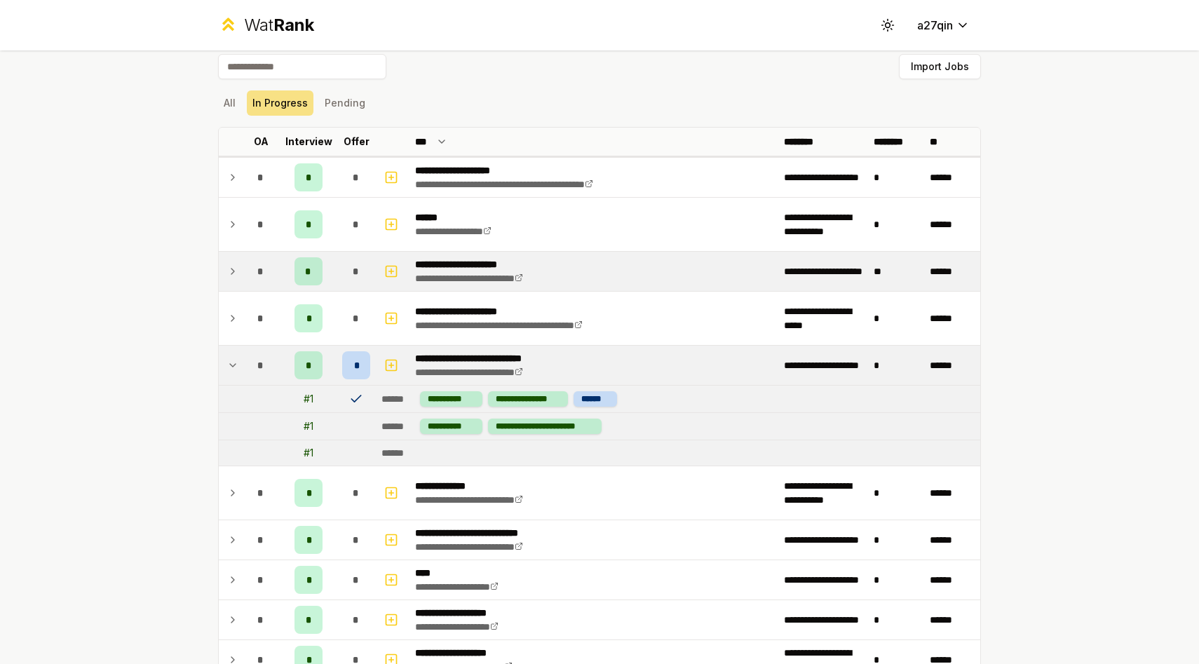
scroll to position [0, 0]
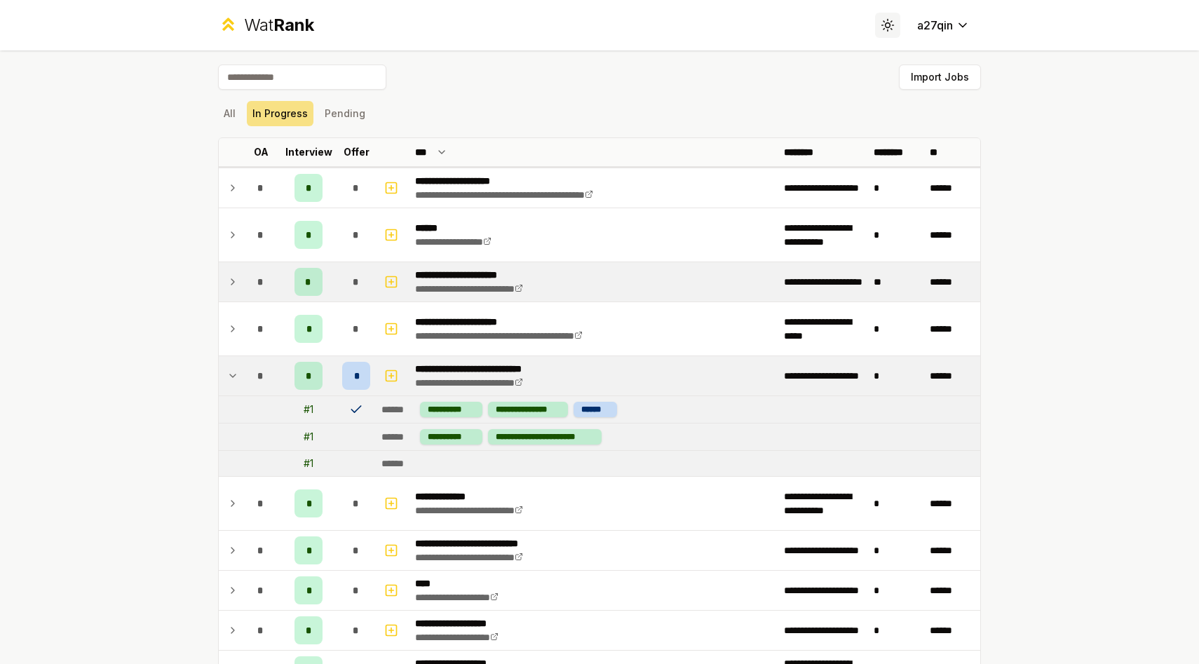
click at [889, 19] on icon at bounding box center [887, 24] width 13 height 13
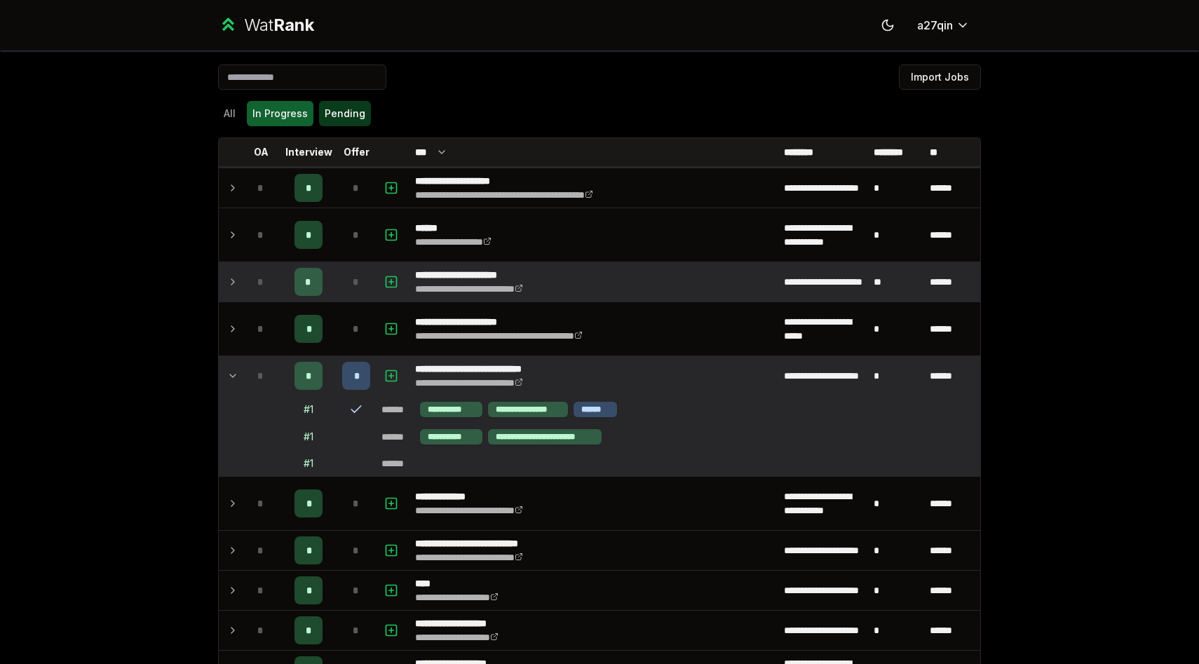
click at [348, 110] on button "Pending" at bounding box center [345, 113] width 52 height 25
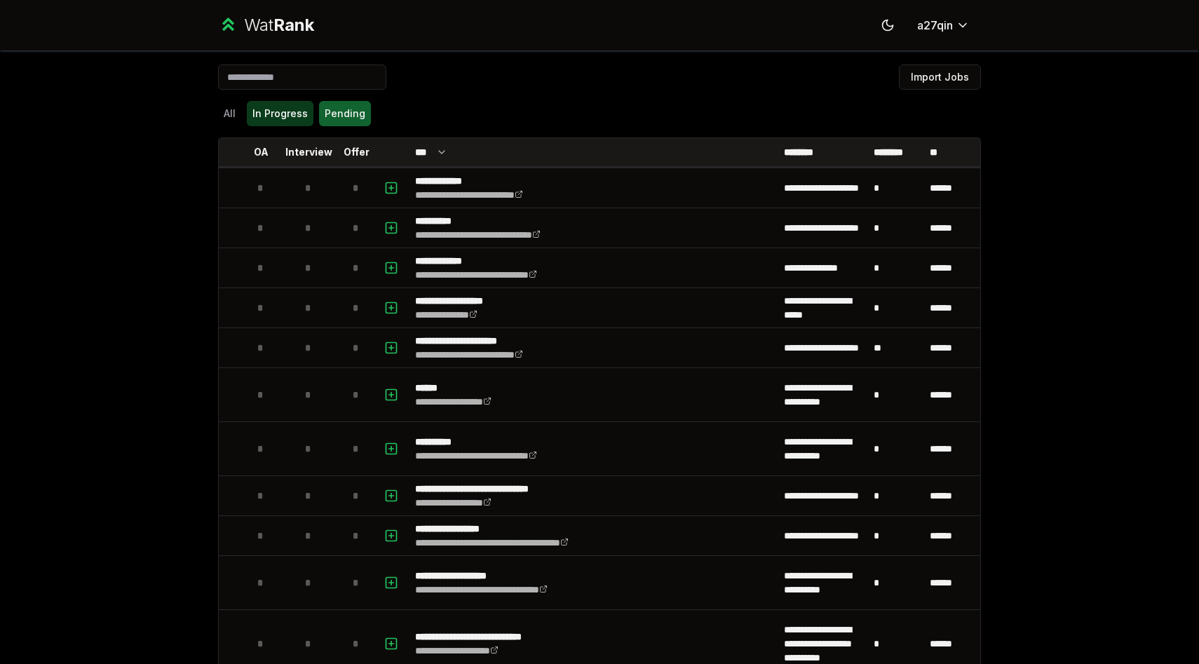
click at [281, 108] on button "In Progress" at bounding box center [280, 113] width 67 height 25
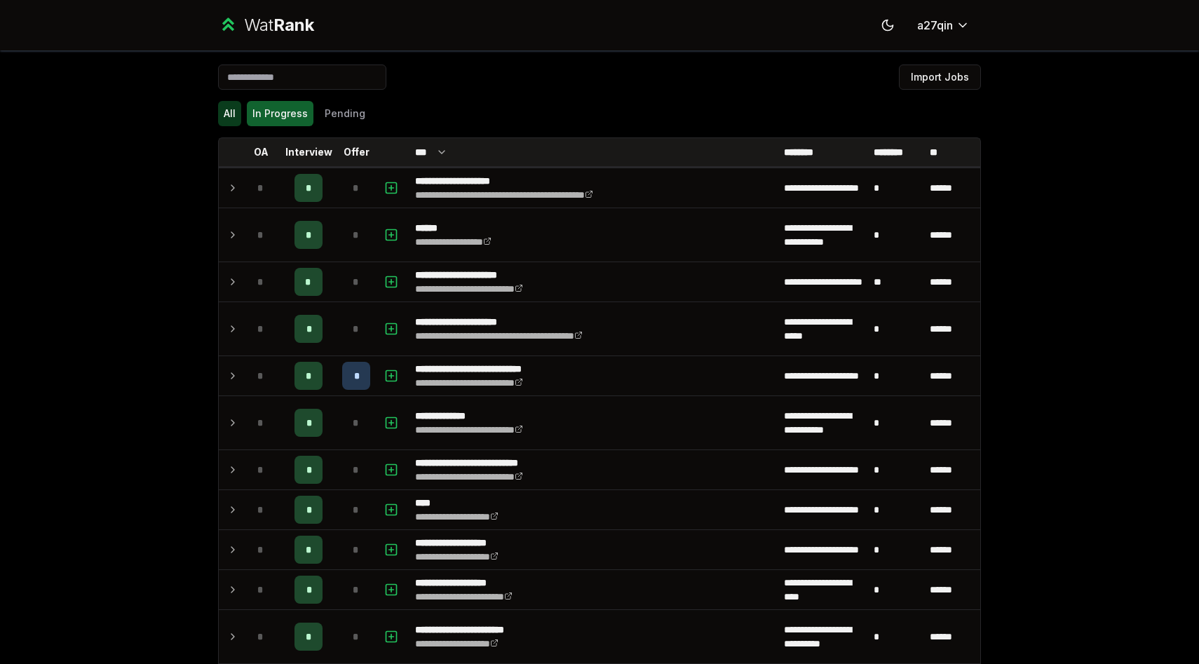
click at [224, 108] on button "All" at bounding box center [229, 113] width 23 height 25
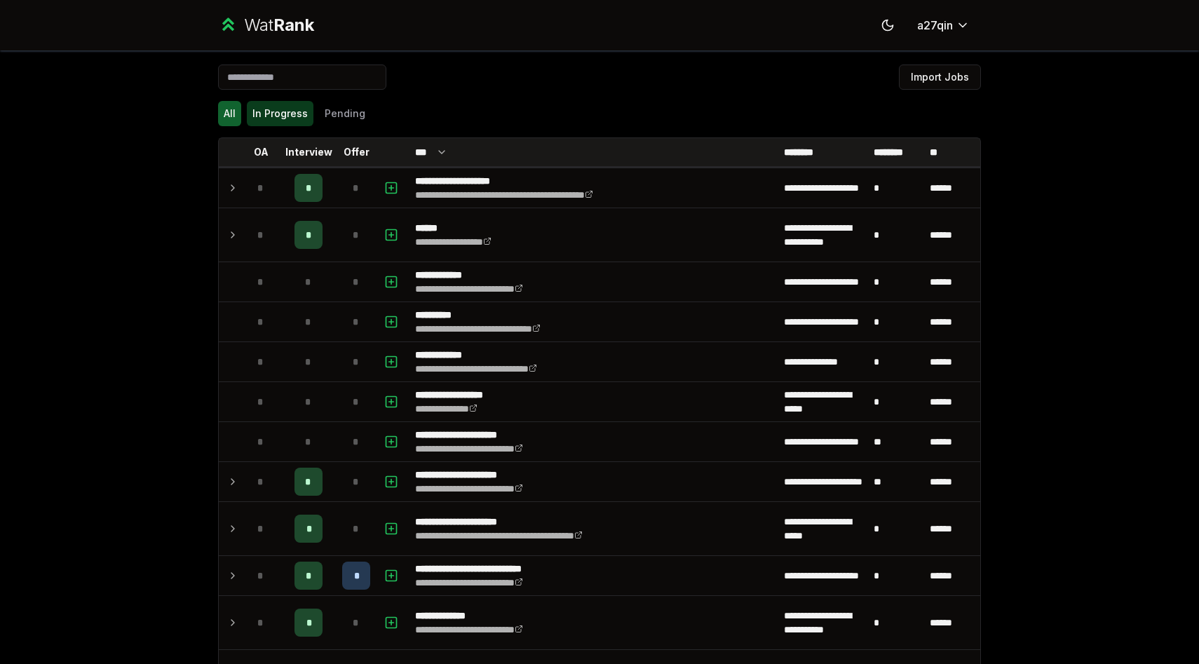
click at [264, 111] on button "In Progress" at bounding box center [280, 113] width 67 height 25
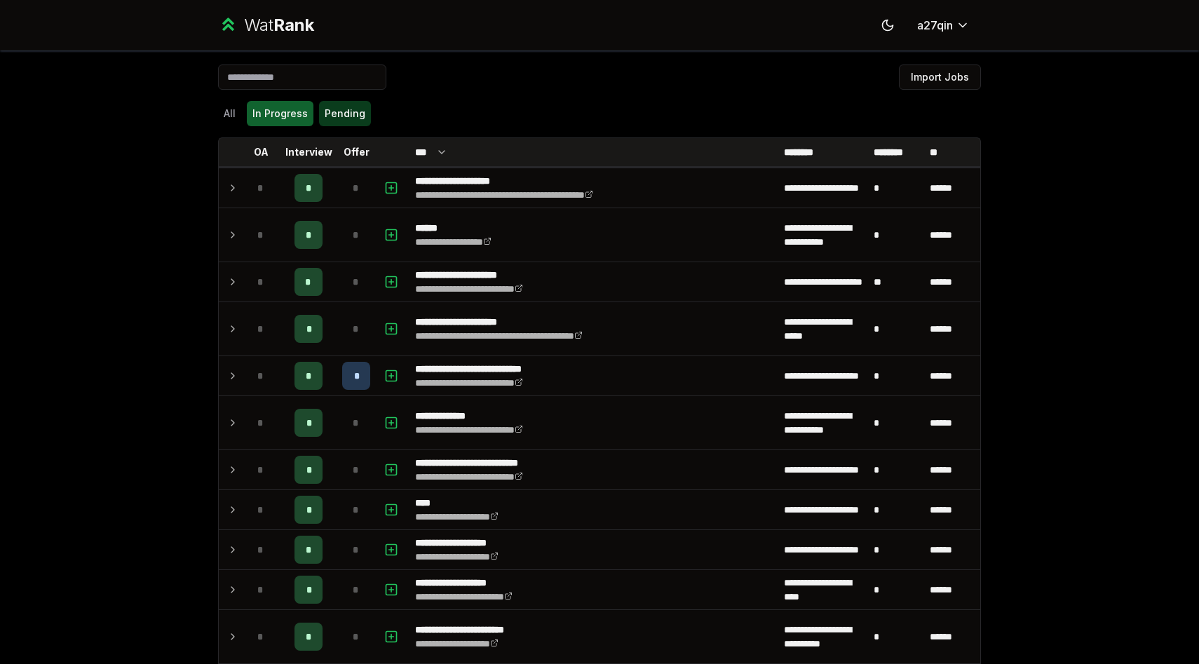
click at [323, 114] on button "Pending" at bounding box center [345, 113] width 52 height 25
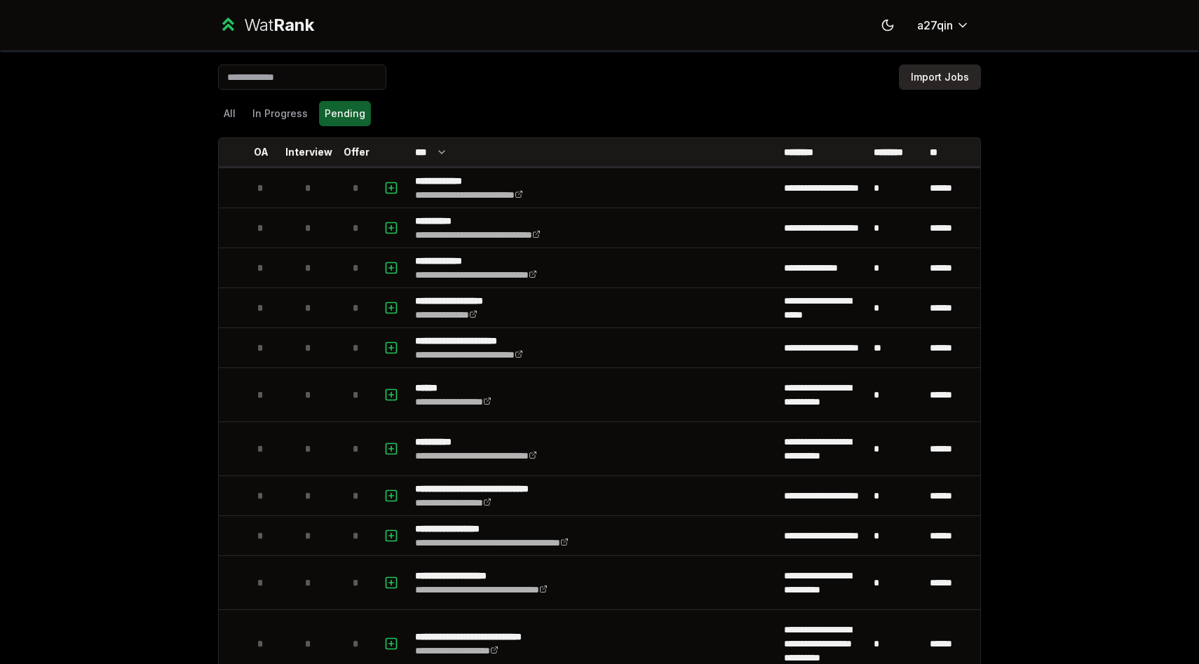
click at [930, 76] on button "Import Jobs" at bounding box center [940, 77] width 82 height 25
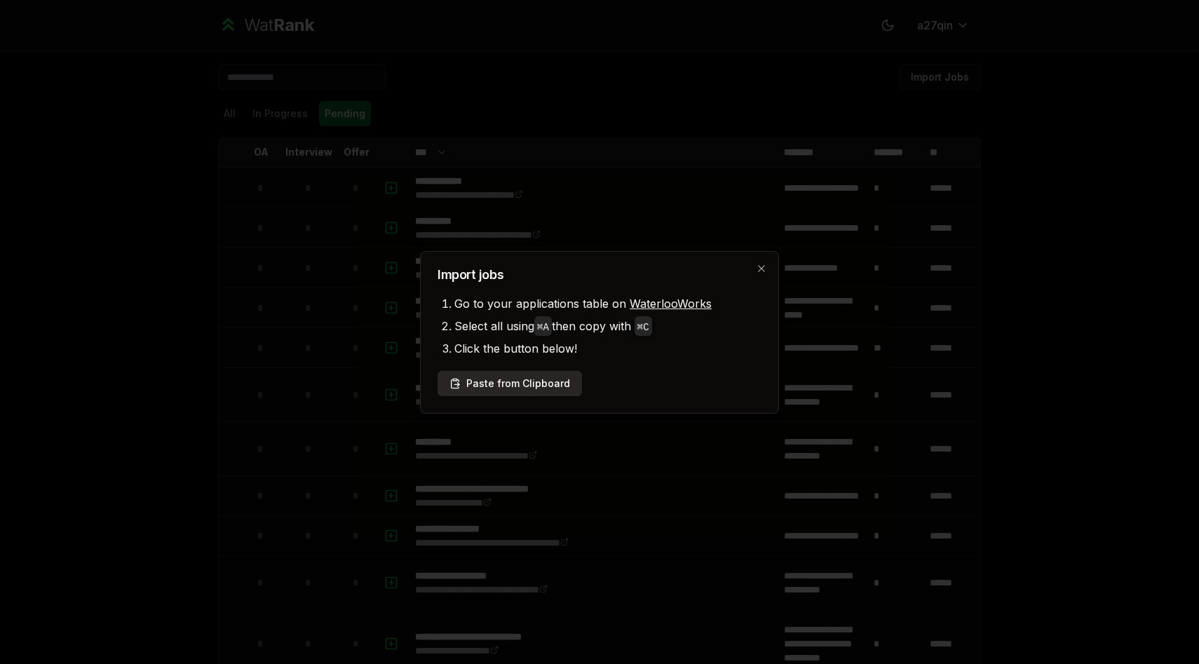
click at [539, 384] on button "Paste from Clipboard" at bounding box center [510, 383] width 144 height 25
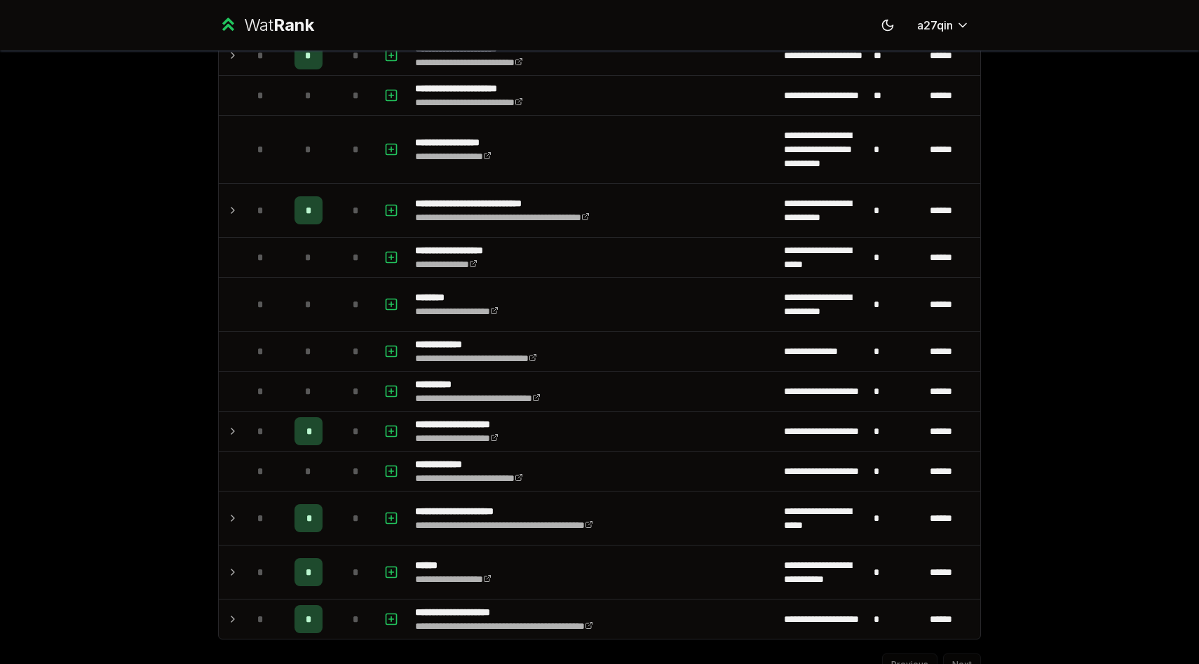
scroll to position [2361, 0]
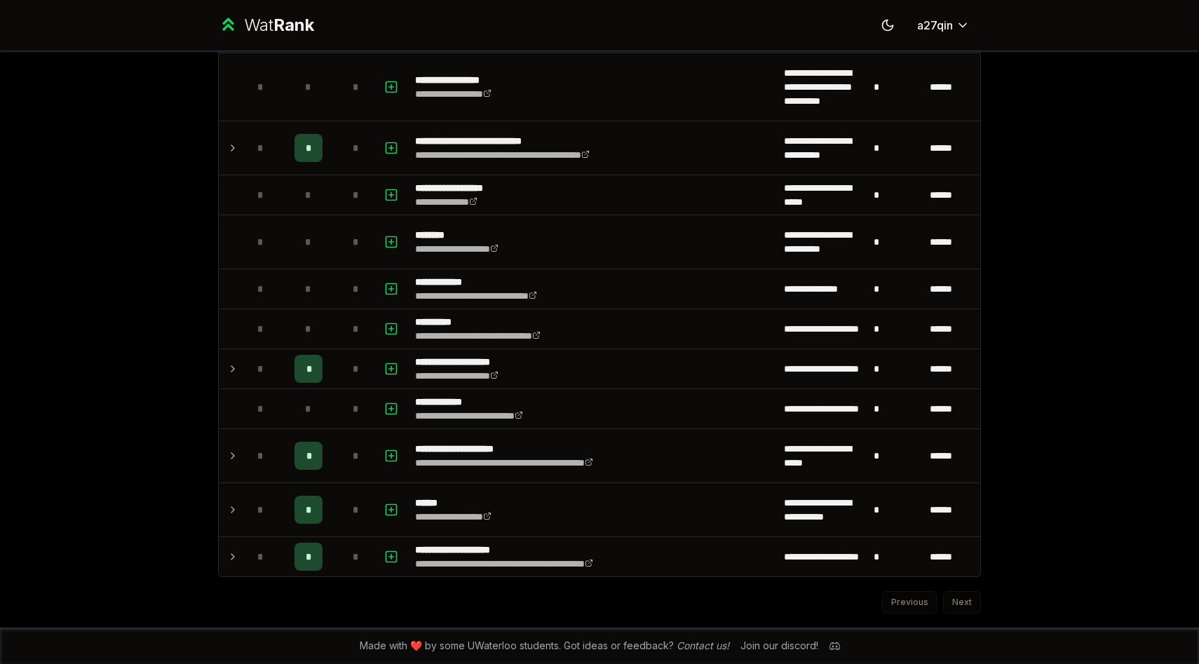
click at [912, 607] on div "Previous Next" at bounding box center [599, 595] width 763 height 36
click at [956, 603] on div "Previous Next" at bounding box center [599, 595] width 763 height 36
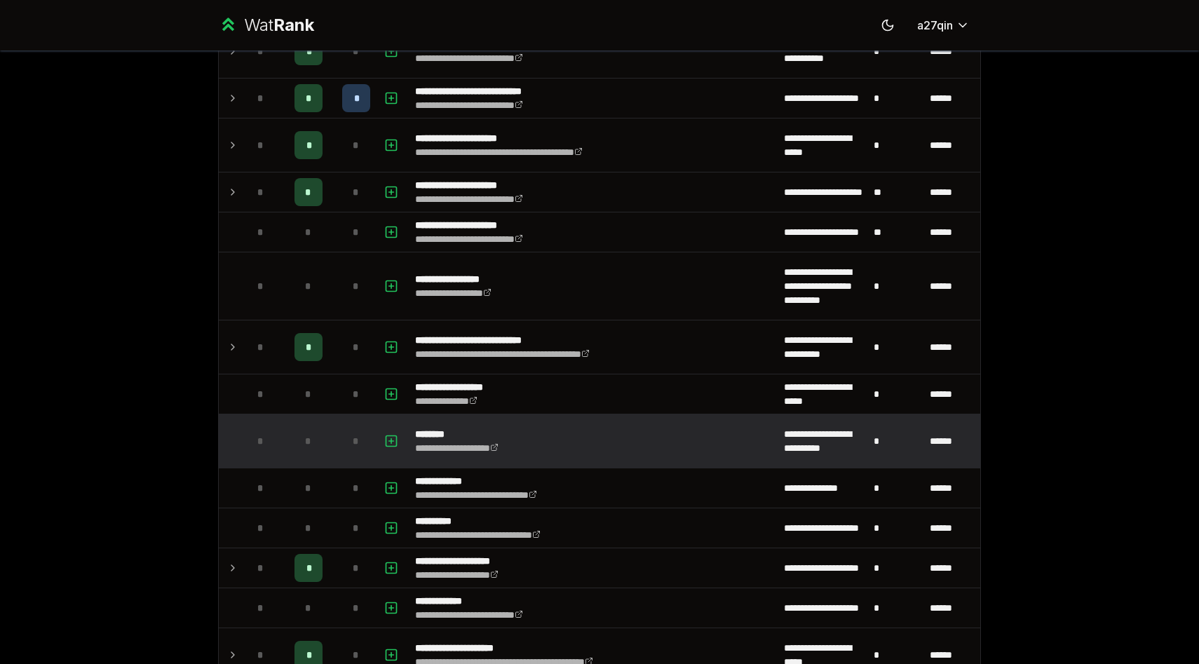
scroll to position [2157, 0]
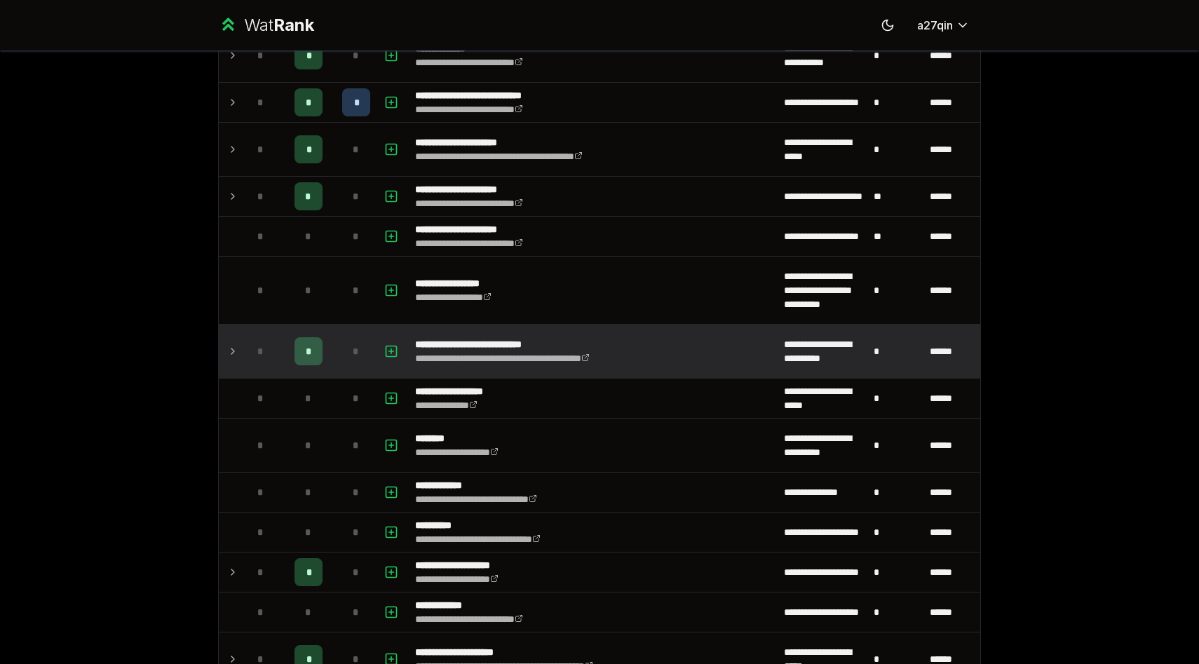
click at [229, 349] on icon at bounding box center [232, 351] width 11 height 17
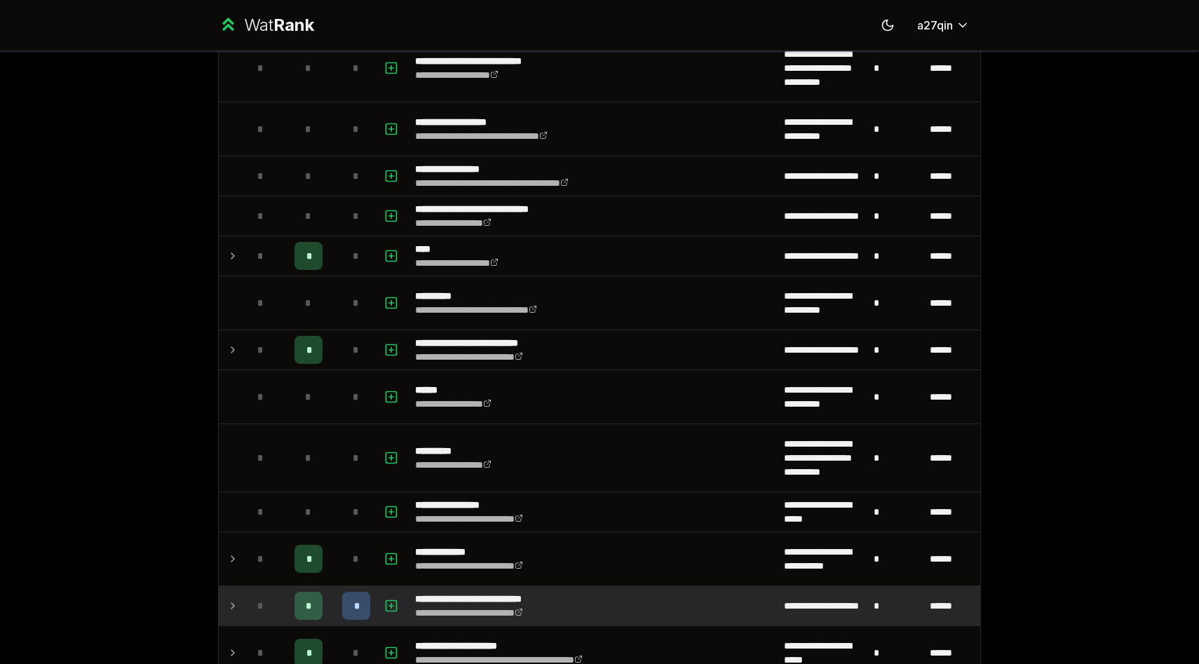
scroll to position [1652, 0]
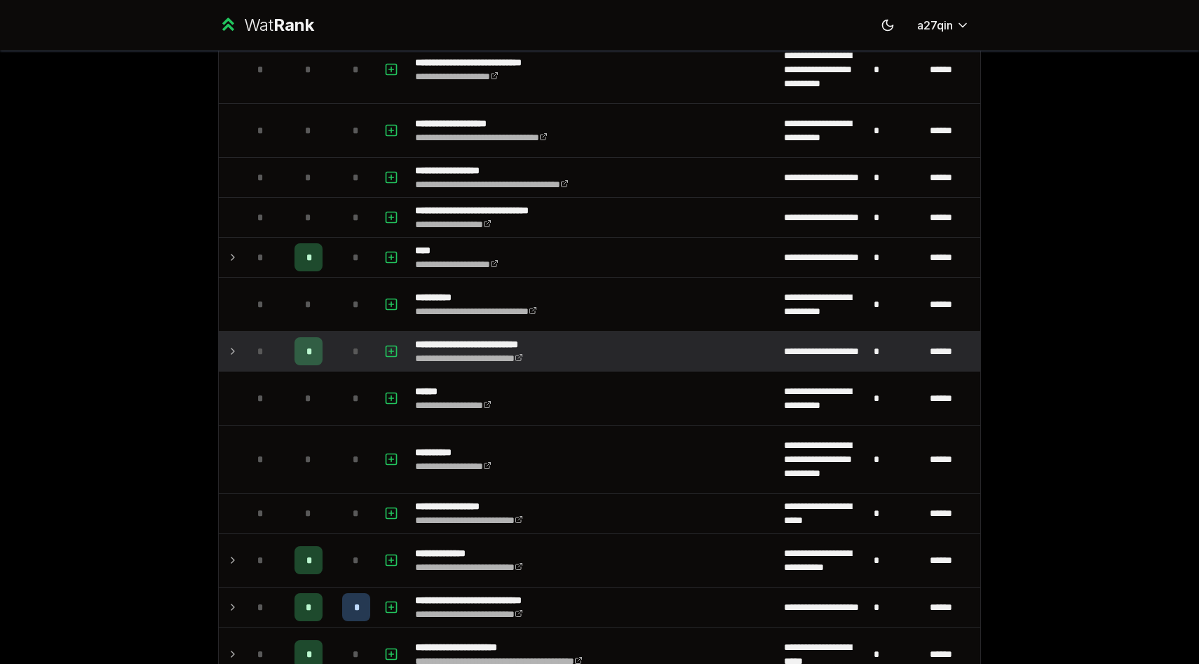
click at [230, 348] on icon at bounding box center [232, 351] width 11 height 17
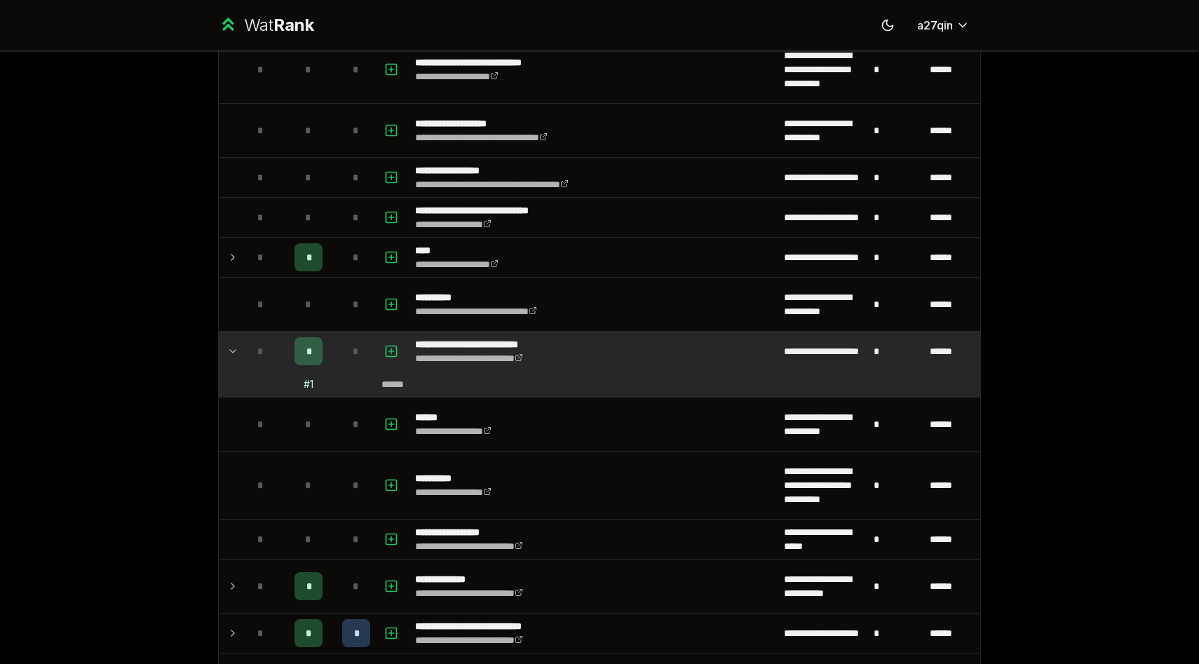
click at [230, 348] on icon at bounding box center [232, 351] width 11 height 17
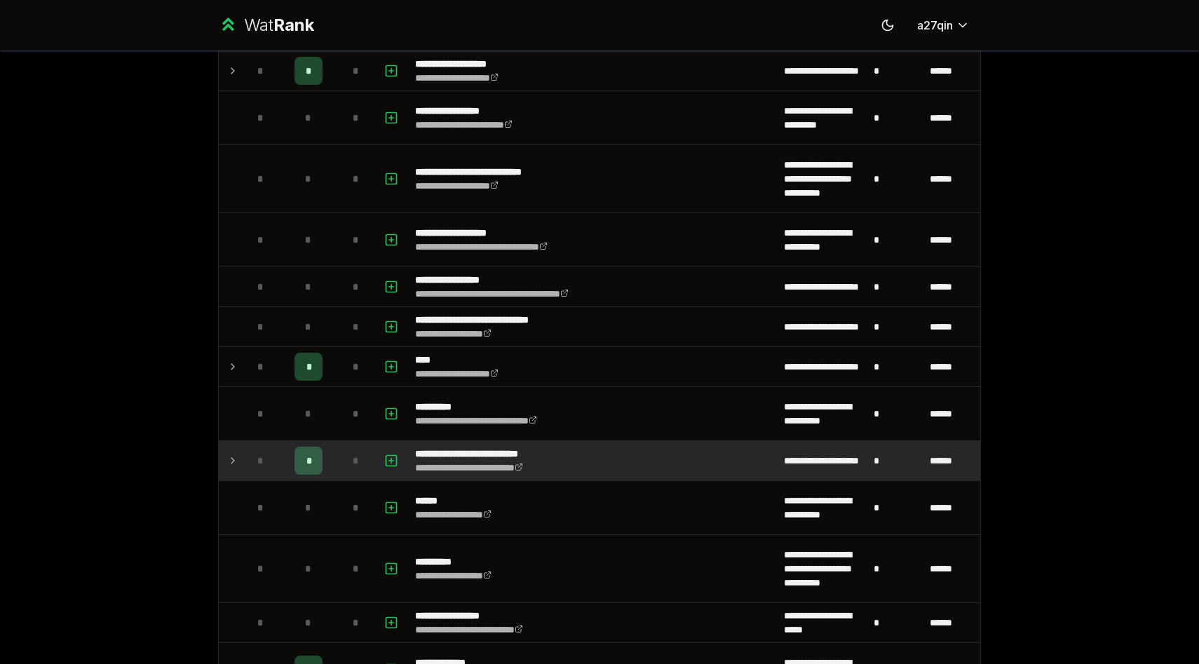
scroll to position [1528, 0]
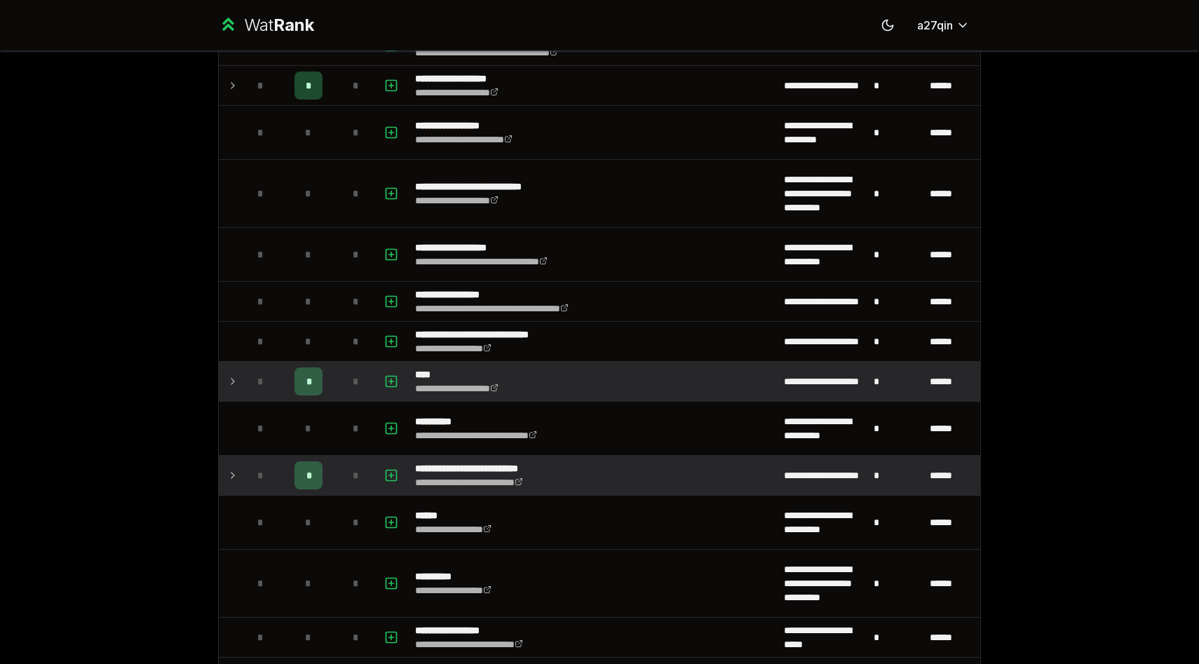
click at [230, 379] on icon at bounding box center [232, 381] width 11 height 17
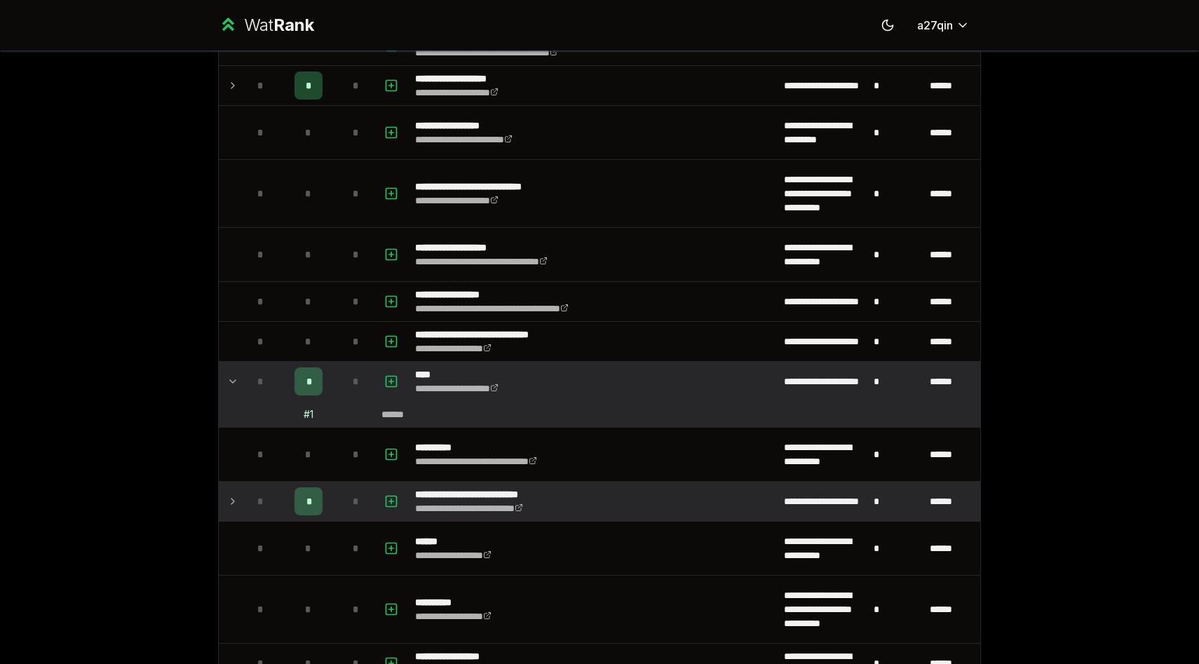
click at [230, 380] on icon at bounding box center [233, 381] width 6 height 3
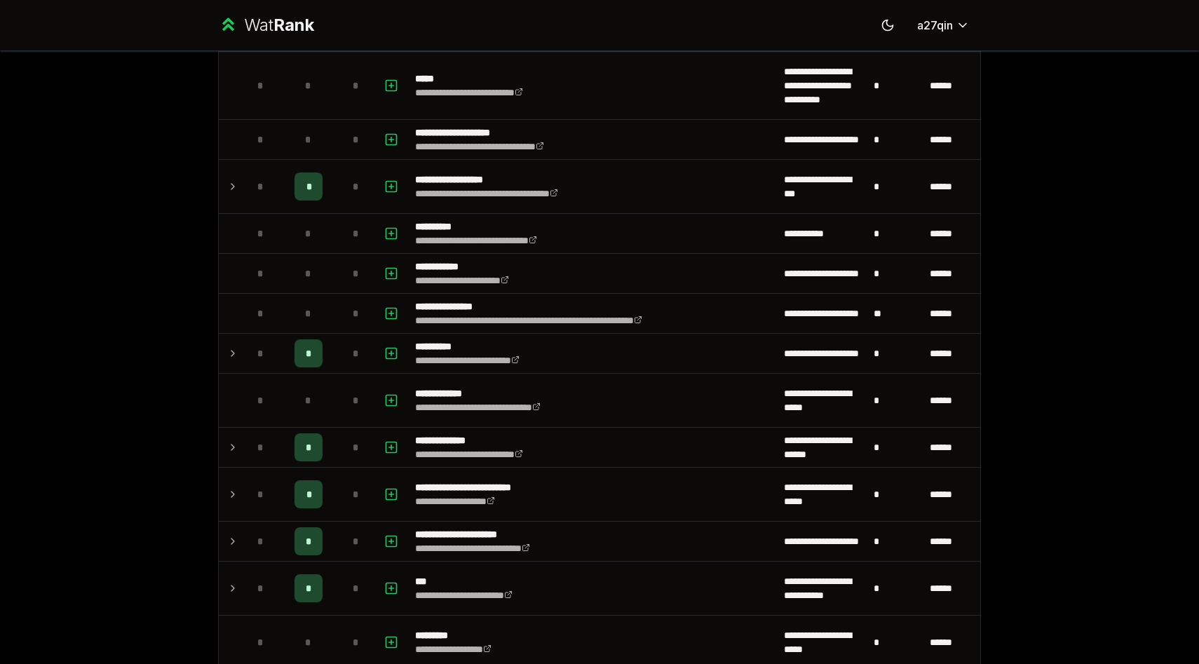
scroll to position [201, 0]
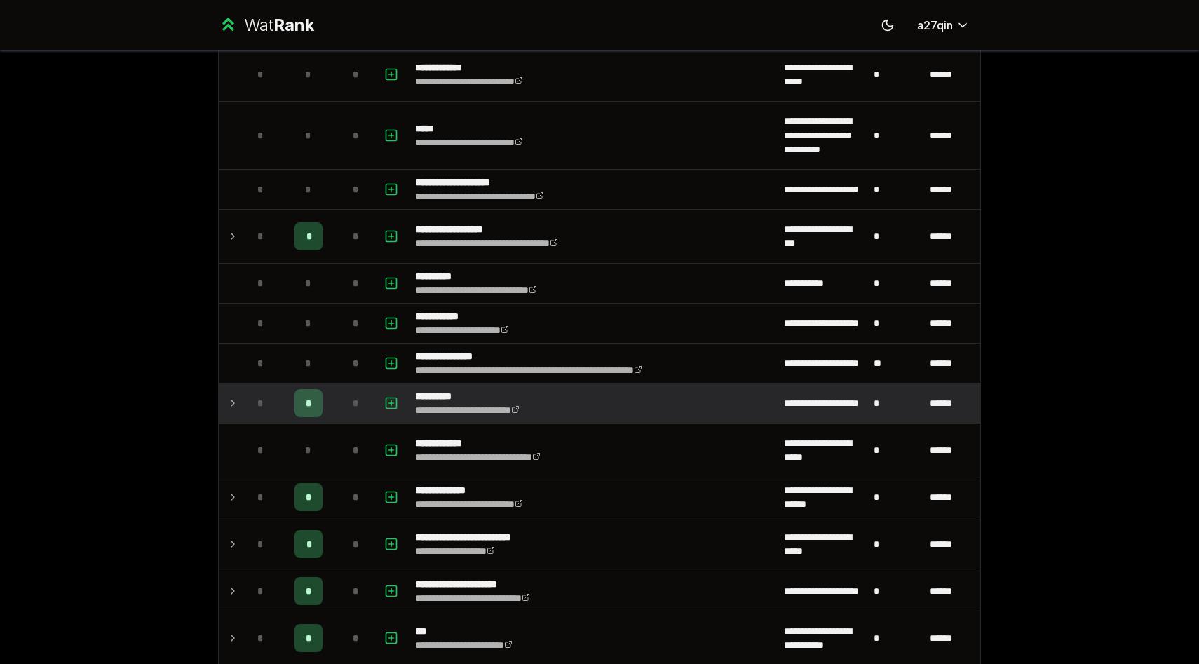
click at [234, 400] on icon at bounding box center [232, 403] width 11 height 17
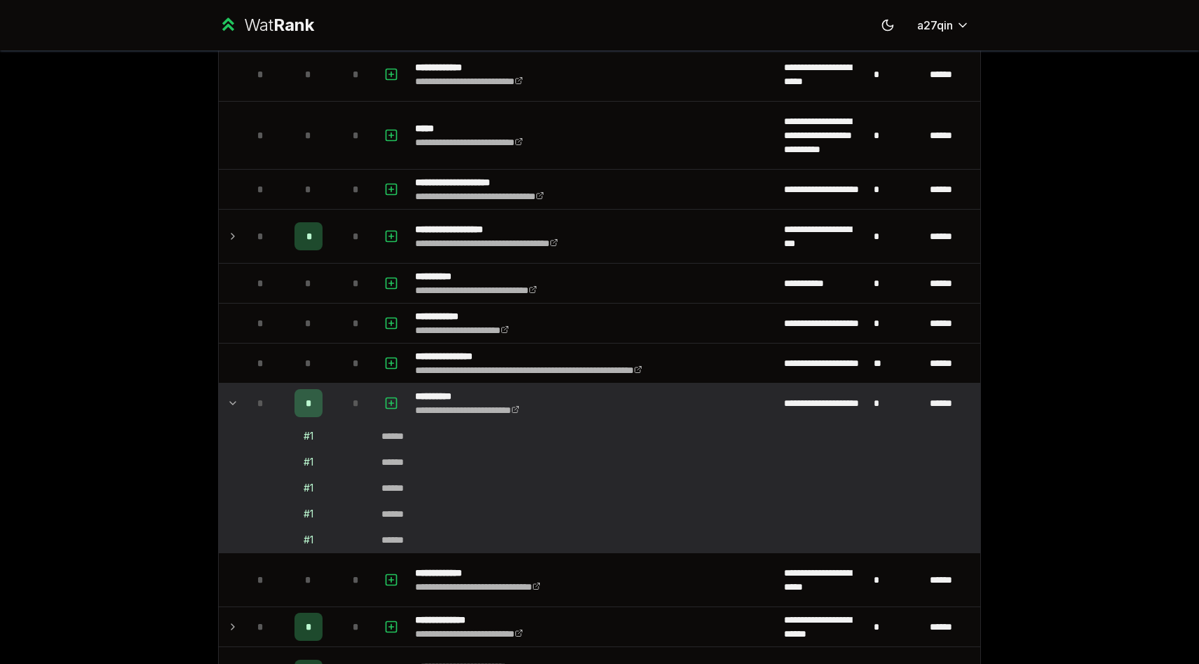
click at [234, 400] on icon at bounding box center [232, 403] width 11 height 17
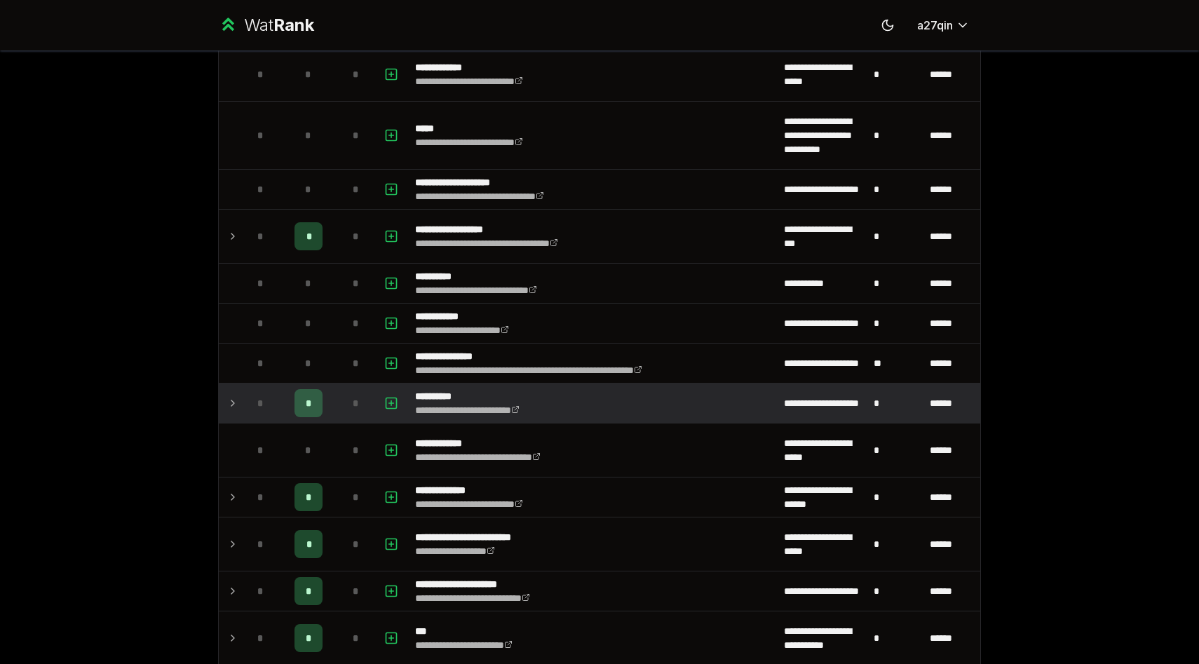
click at [234, 400] on icon at bounding box center [232, 403] width 11 height 17
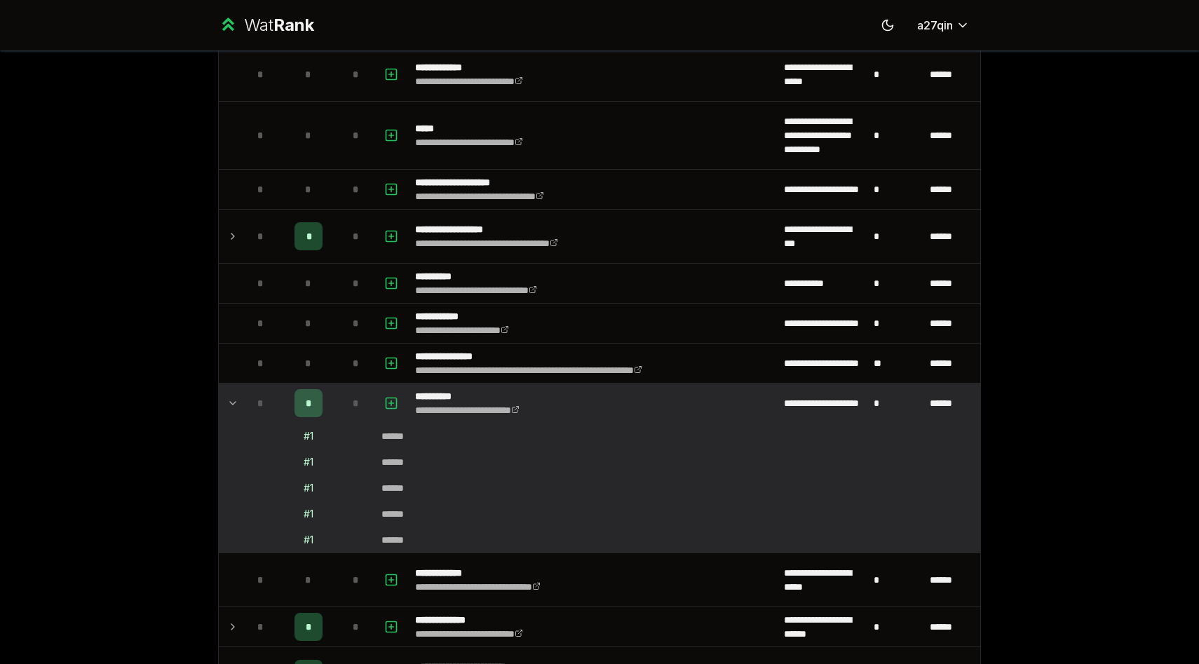
click at [234, 400] on icon at bounding box center [232, 403] width 11 height 17
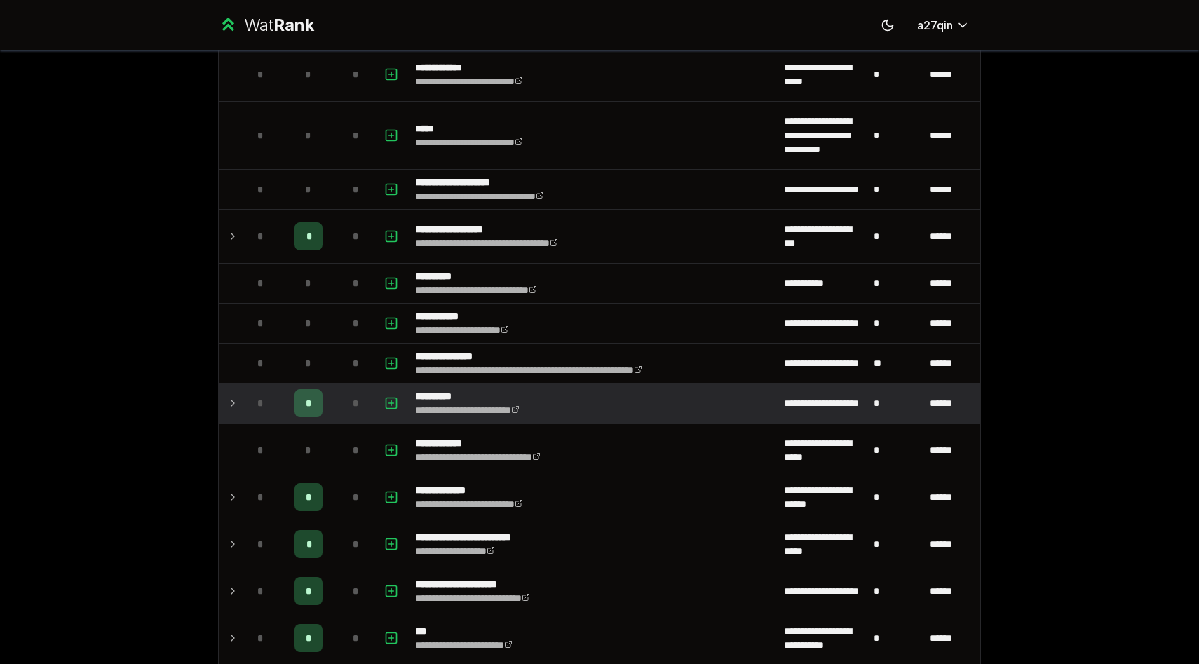
click at [234, 400] on icon at bounding box center [232, 403] width 11 height 17
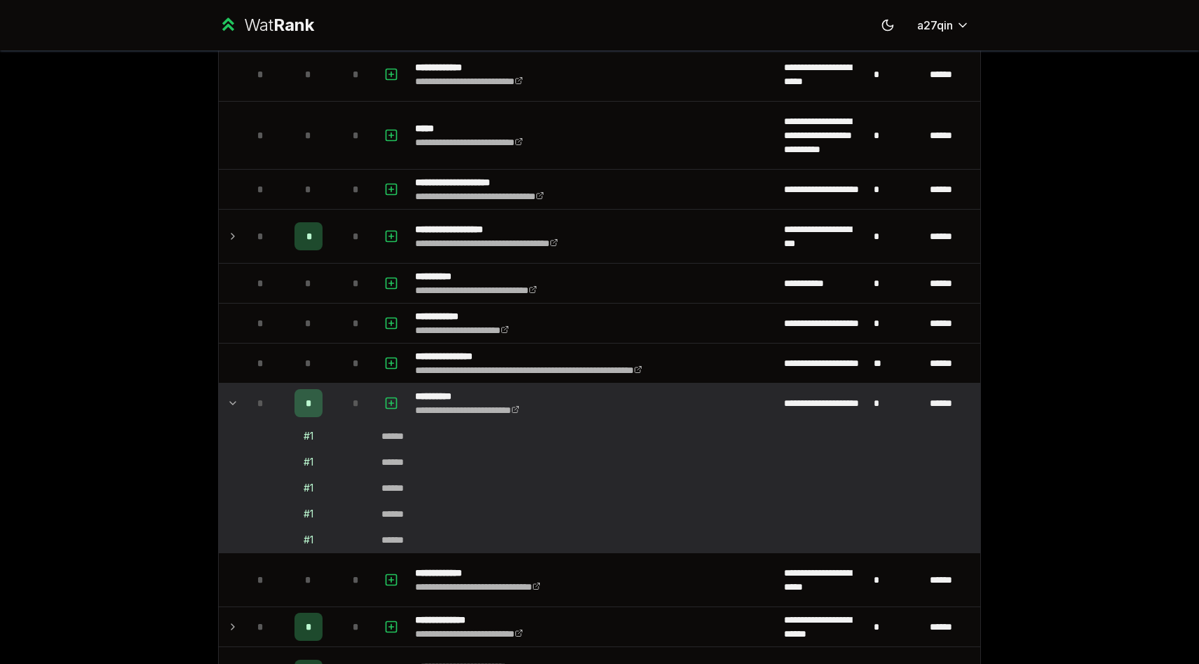
click at [234, 400] on icon at bounding box center [232, 403] width 11 height 17
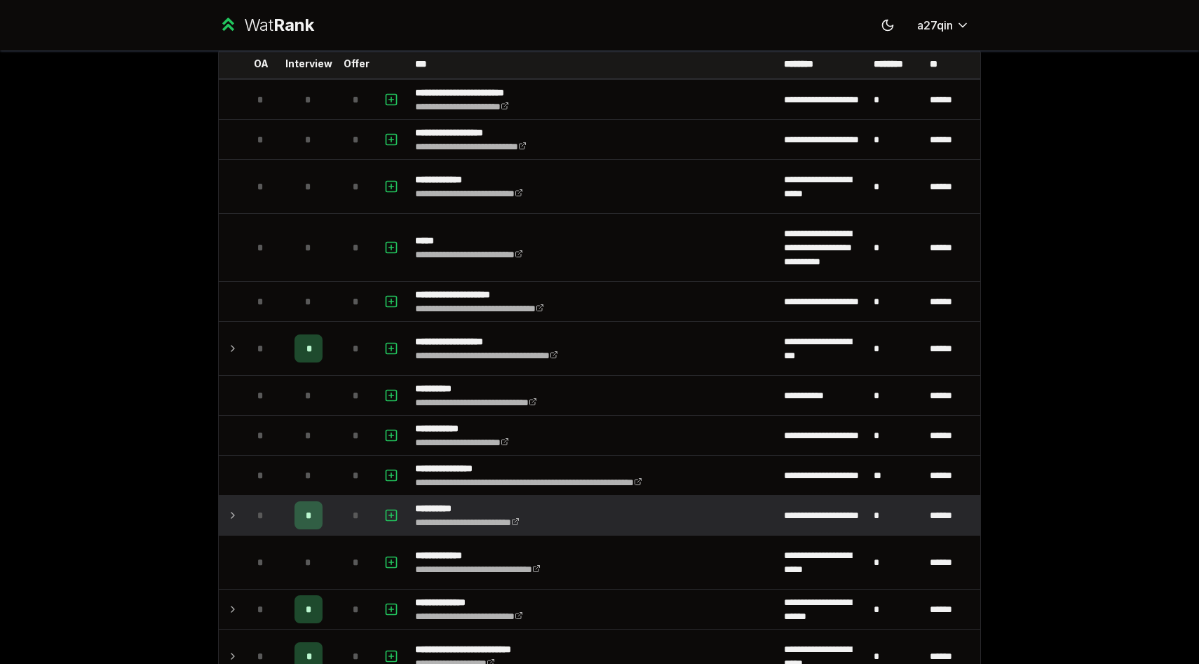
scroll to position [78, 0]
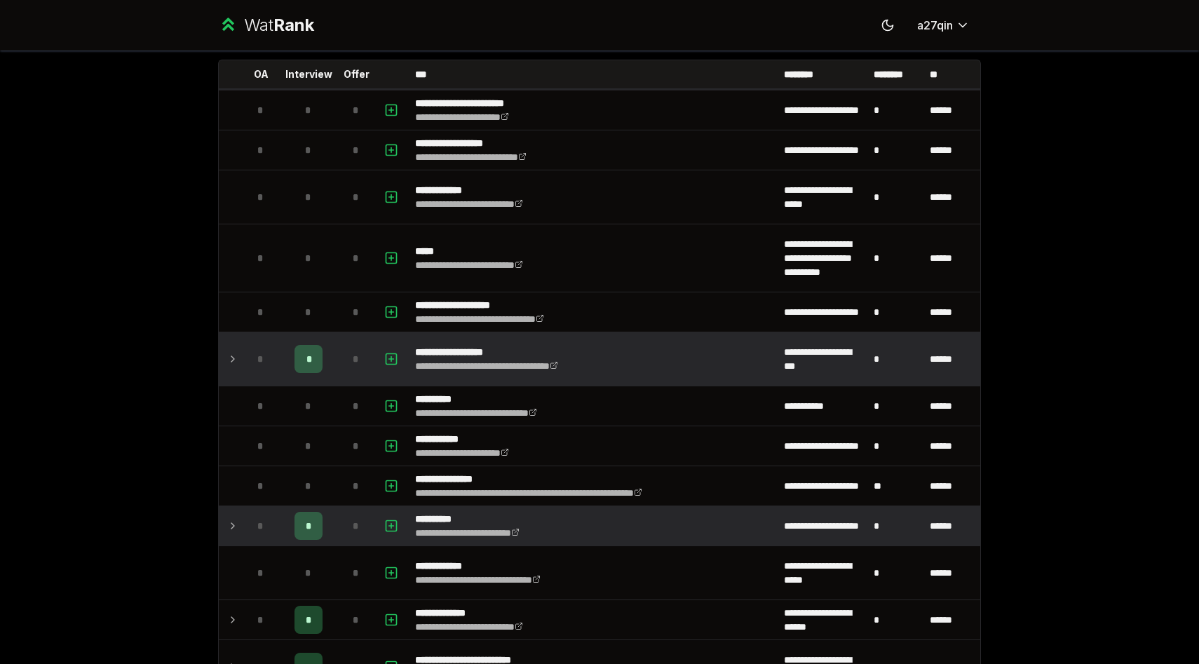
click at [231, 360] on icon at bounding box center [232, 359] width 11 height 17
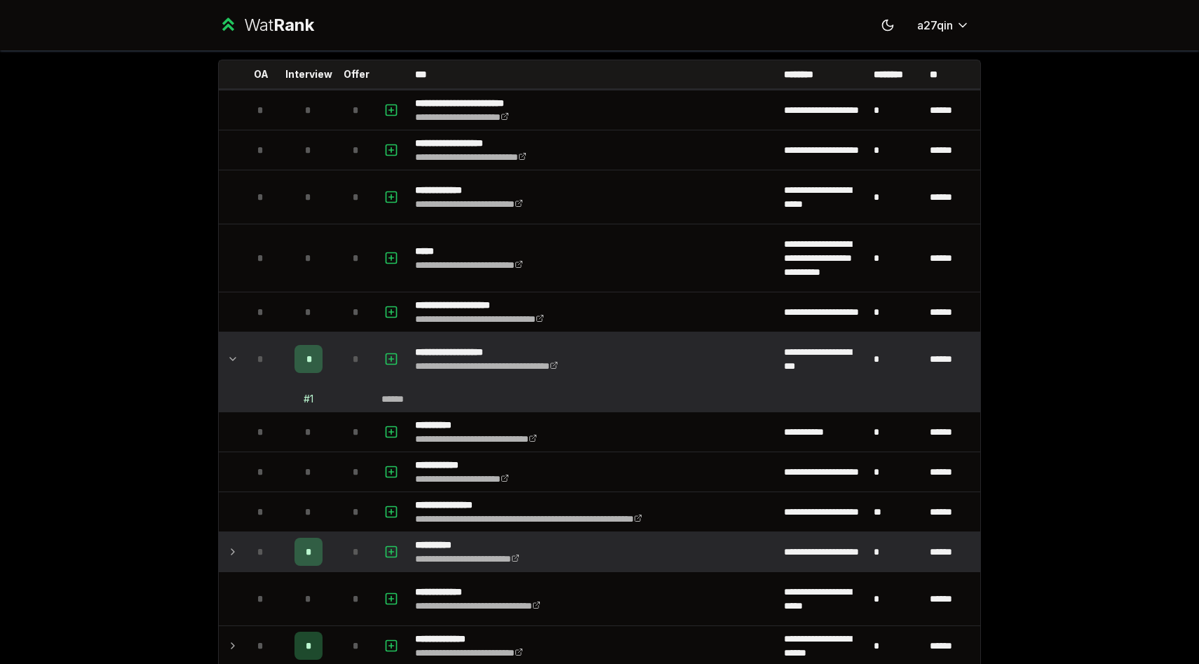
click at [231, 360] on icon at bounding box center [232, 359] width 11 height 17
